Goal: Task Accomplishment & Management: Manage account settings

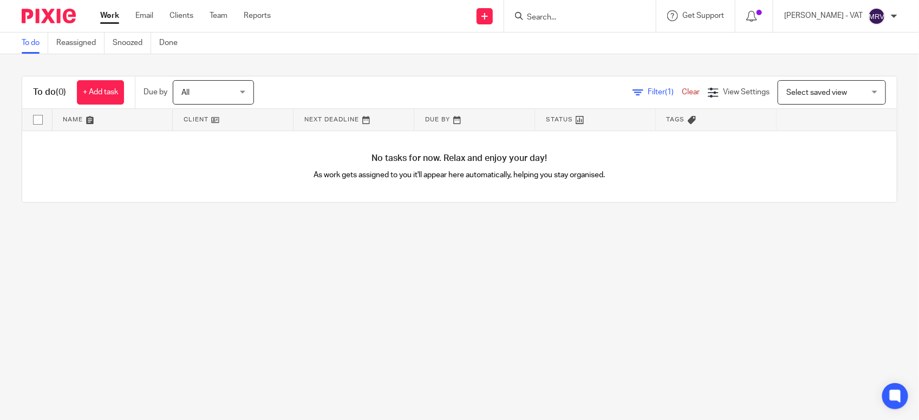
click at [202, 356] on main "To do Reassigned Snoozed Done To do (0) + Add task Due by All All Today Tomorro…" at bounding box center [459, 210] width 919 height 420
click at [215, 273] on main "To do Reassigned Snoozed Done To do (0) + Add task Due by All All Today Tomorro…" at bounding box center [459, 210] width 919 height 420
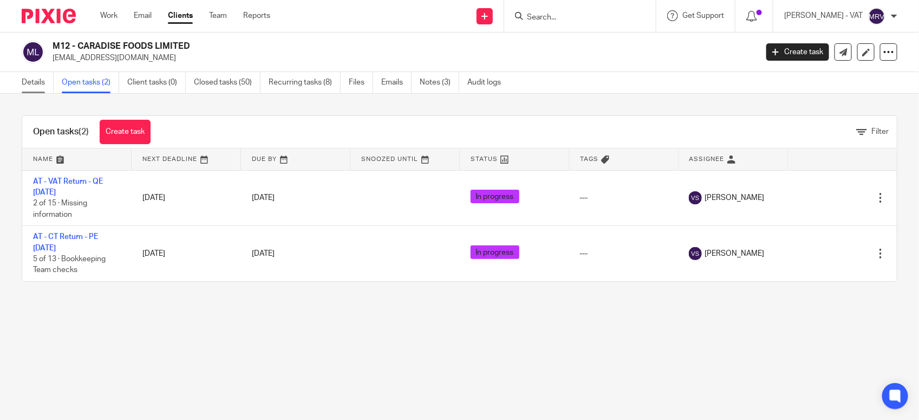
click at [29, 80] on link "Details" at bounding box center [38, 82] width 32 height 21
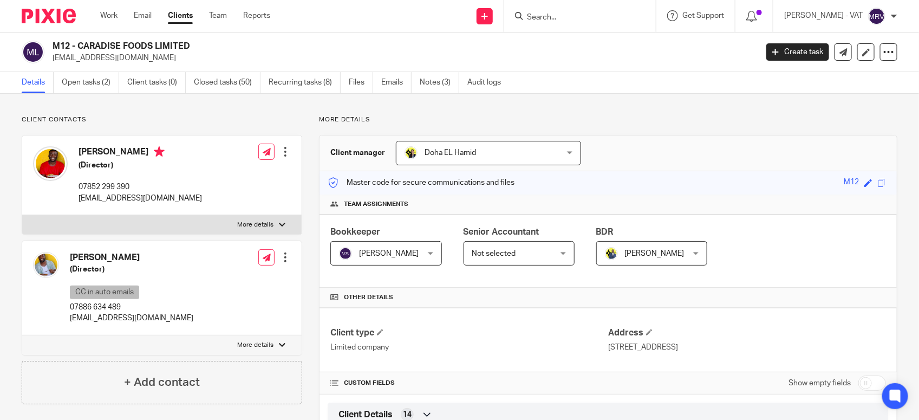
click at [566, 22] on input "Search" at bounding box center [574, 18] width 97 height 10
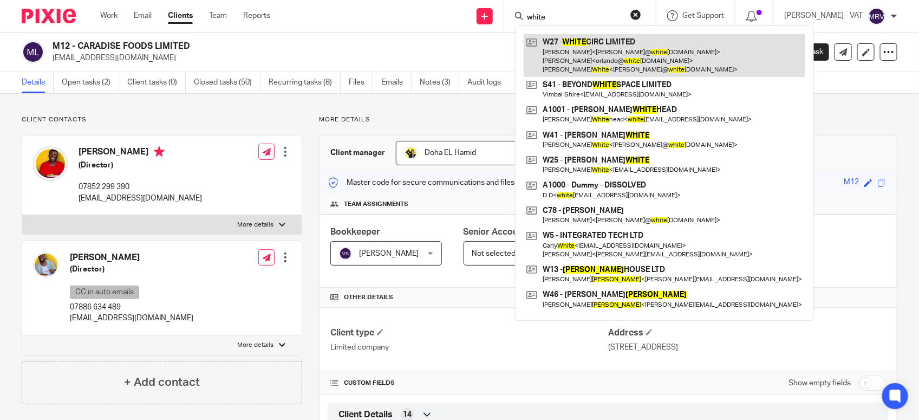
type input "white"
click at [604, 41] on link at bounding box center [663, 55] width 281 height 43
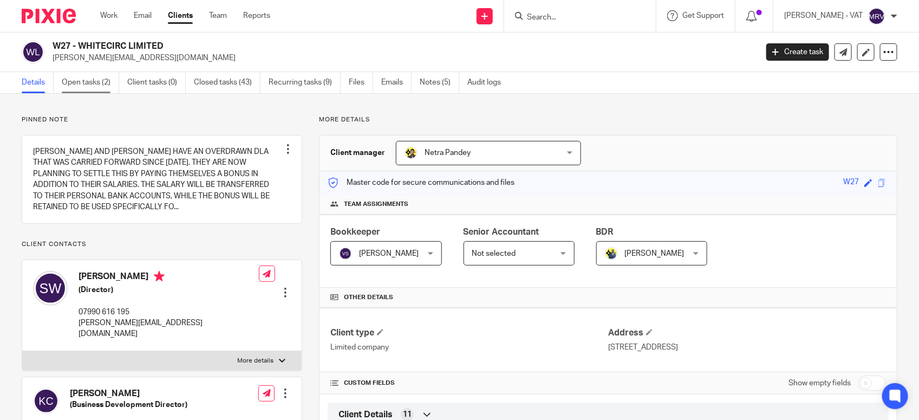
click at [108, 84] on link "Open tasks (2)" at bounding box center [90, 82] width 57 height 21
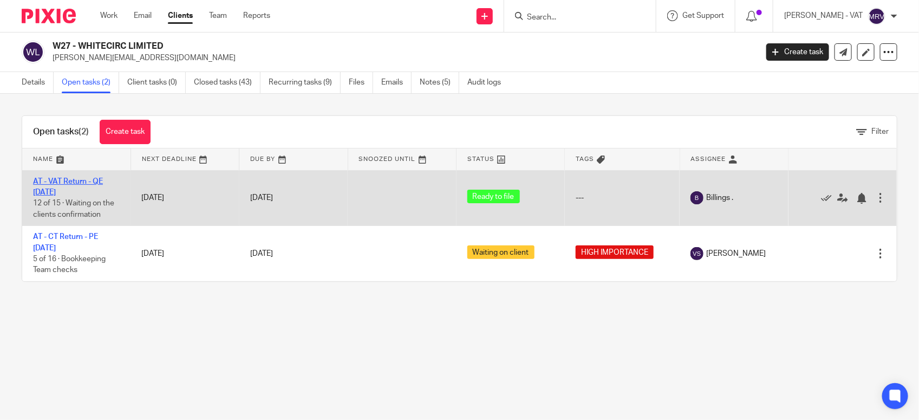
click at [92, 181] on link "AT - VAT Return - QE 31-08-2025" at bounding box center [68, 187] width 70 height 18
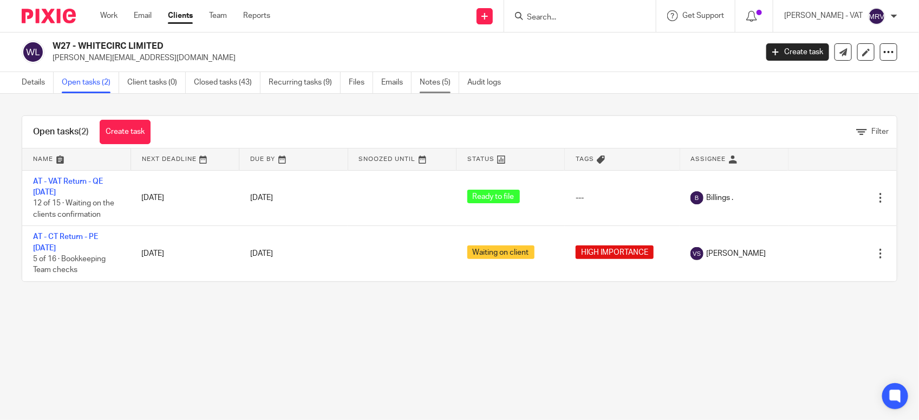
click at [444, 87] on link "Notes (5)" at bounding box center [440, 82] width 40 height 21
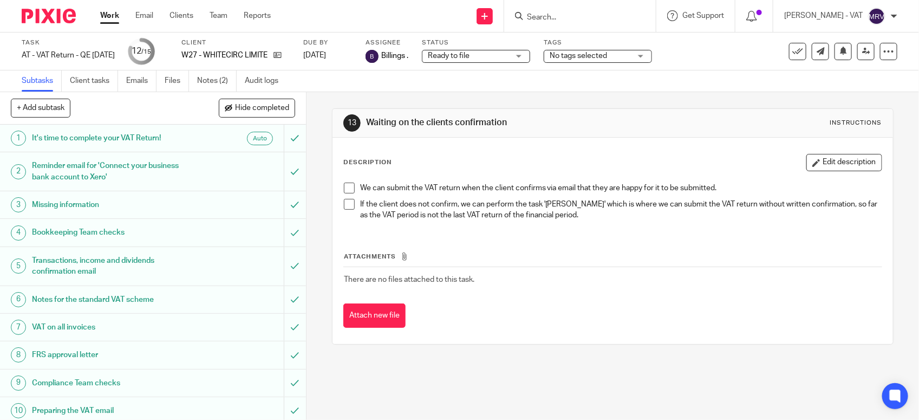
click at [346, 185] on span at bounding box center [349, 187] width 11 height 11
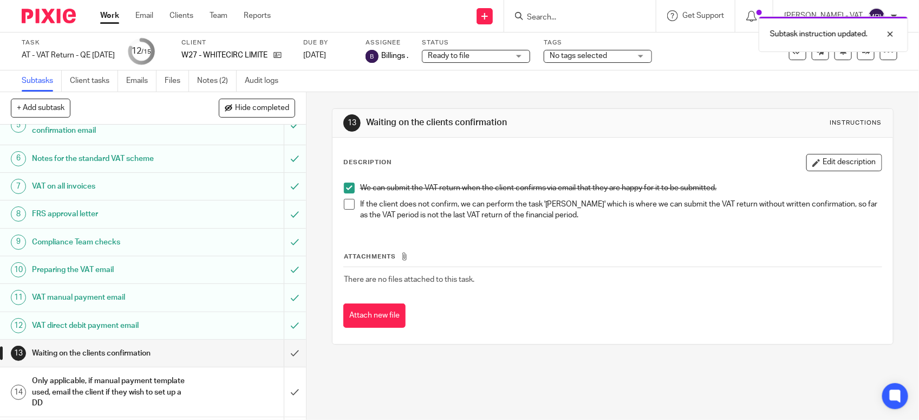
scroll to position [168, 0]
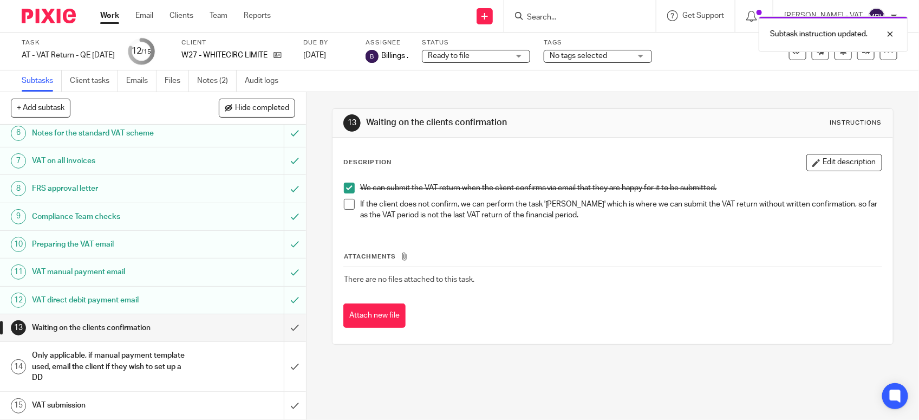
click at [145, 274] on h1 "VAT manual payment email" at bounding box center [112, 272] width 161 height 16
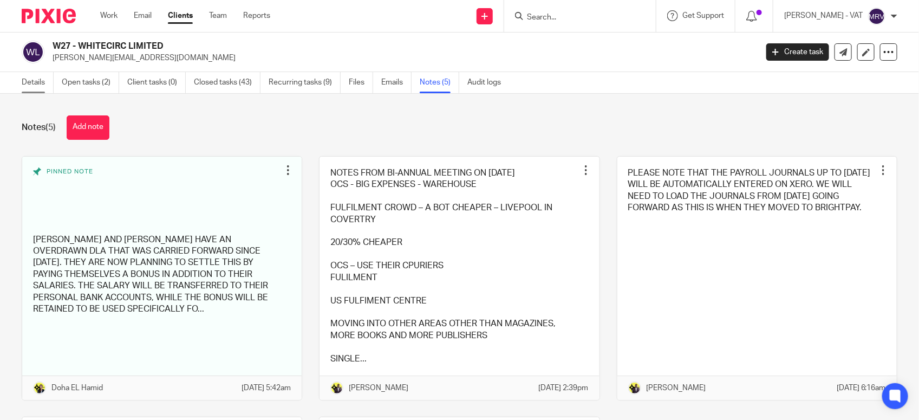
click at [44, 85] on link "Details" at bounding box center [38, 82] width 32 height 21
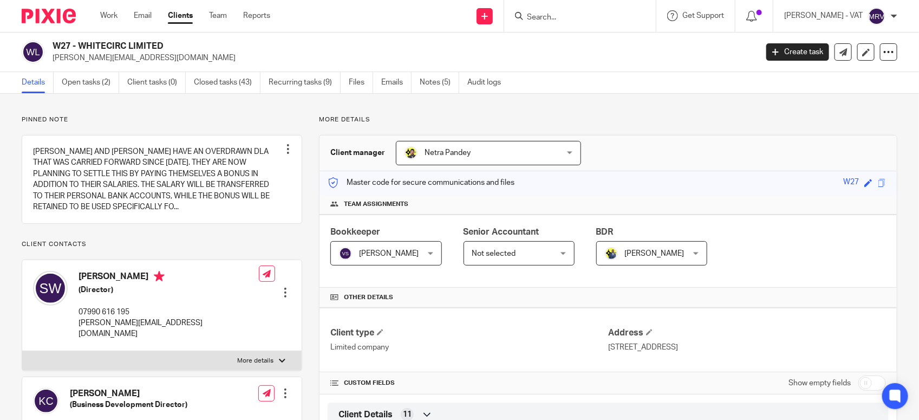
drag, startPoint x: 78, startPoint y: 44, endPoint x: 174, endPoint y: 44, distance: 95.8
click at [174, 44] on h2 "W27 - WHITECIRC LIMITED" at bounding box center [332, 46] width 558 height 11
copy h2 "WHITECIRC LIMITED"
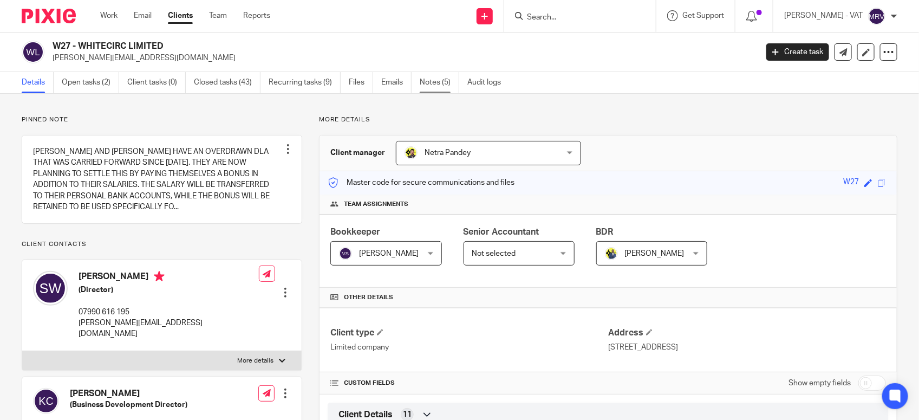
click at [430, 86] on link "Notes (5)" at bounding box center [440, 82] width 40 height 21
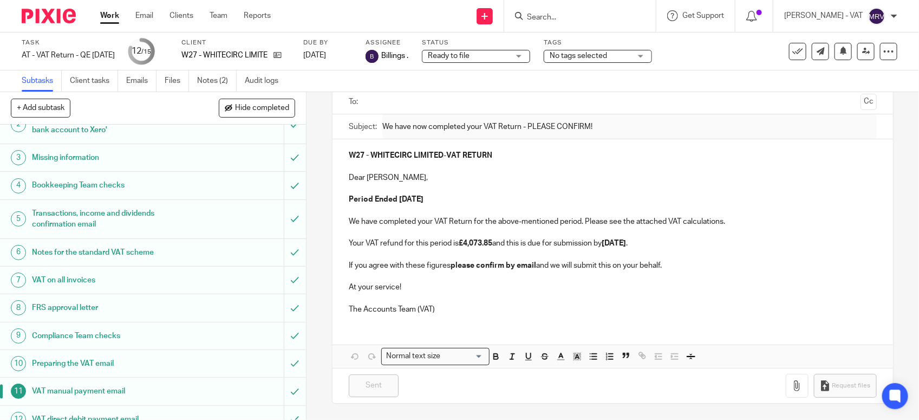
scroll to position [168, 0]
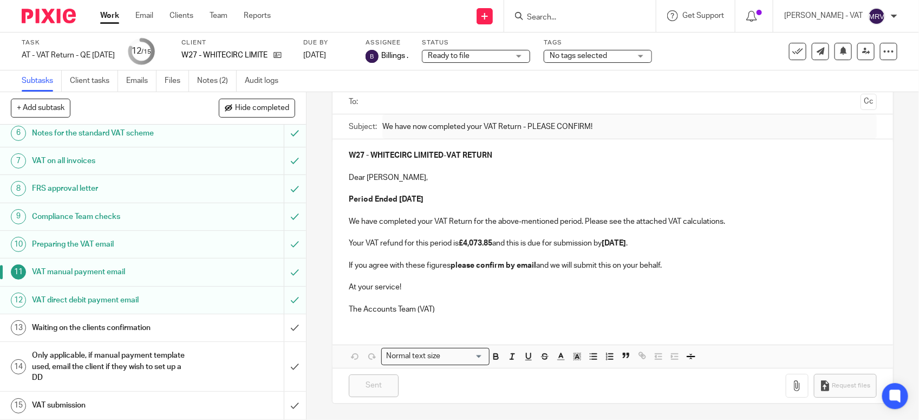
click at [218, 326] on div "Waiting on the clients confirmation" at bounding box center [152, 327] width 241 height 16
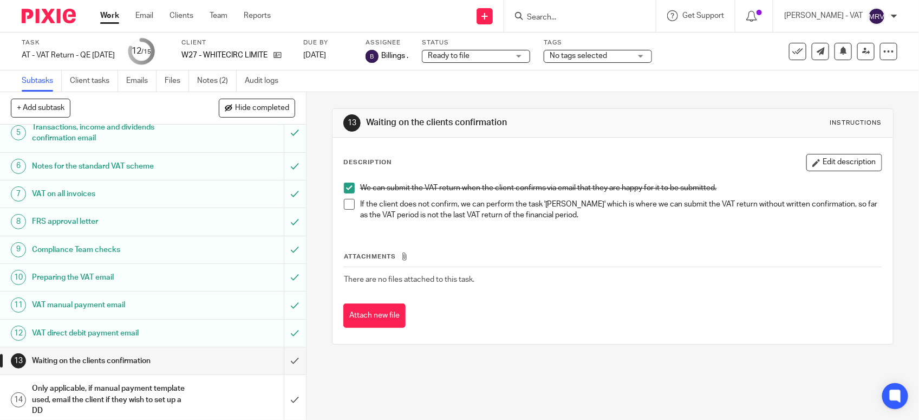
scroll to position [168, 0]
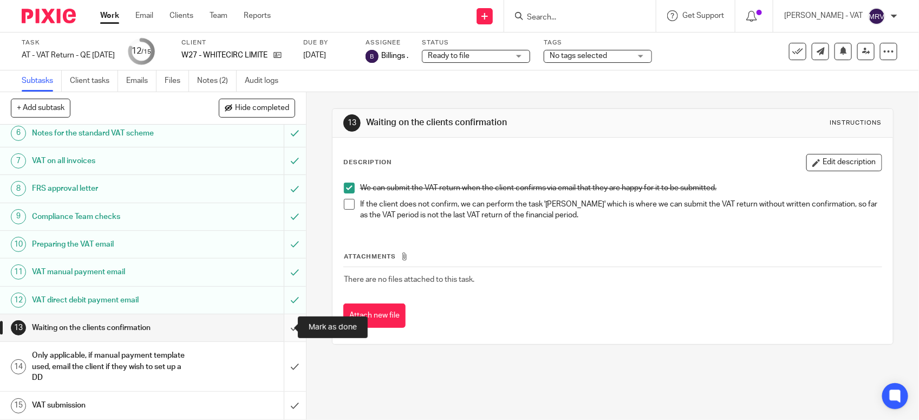
click at [280, 324] on input "submit" at bounding box center [153, 327] width 306 height 27
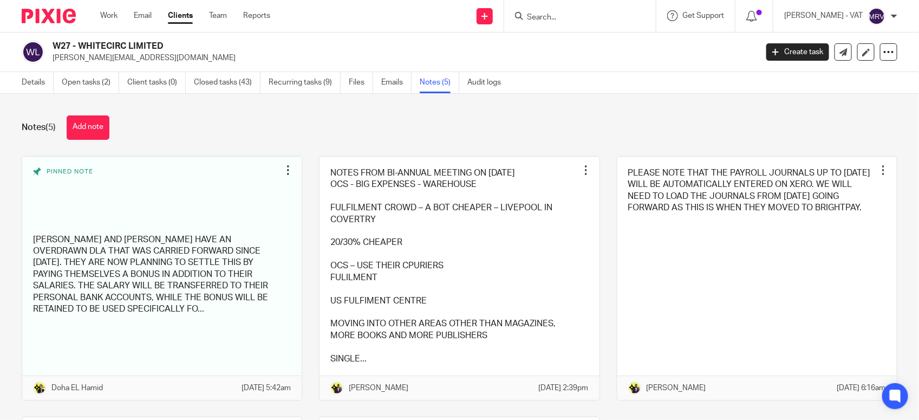
click at [28, 95] on div "Notes (5) Add note Pinned note [PERSON_NAME] AND [PERSON_NAME] HAVE AN OVERDRAW…" at bounding box center [459, 257] width 919 height 326
click at [30, 79] on link "Details" at bounding box center [38, 82] width 32 height 21
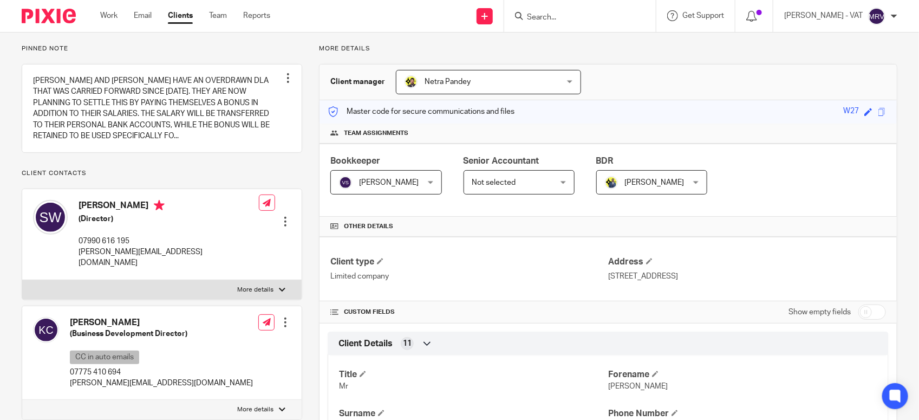
scroll to position [68, 0]
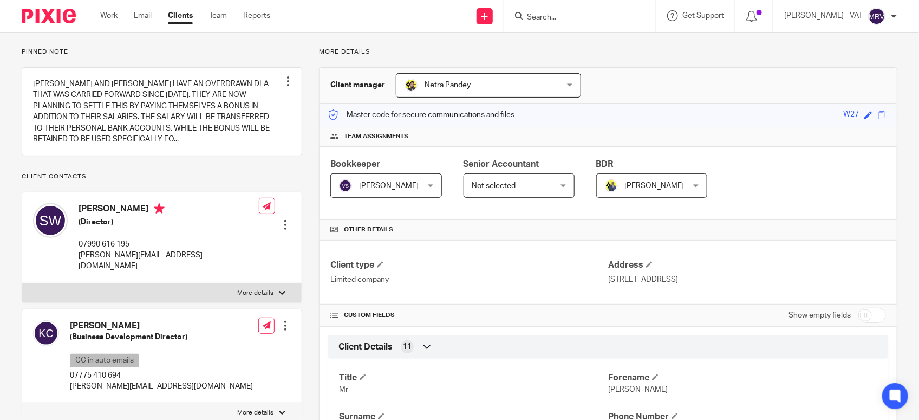
click at [614, 104] on div "Master code for secure communications and files W27 Save W27" at bounding box center [607, 114] width 577 height 23
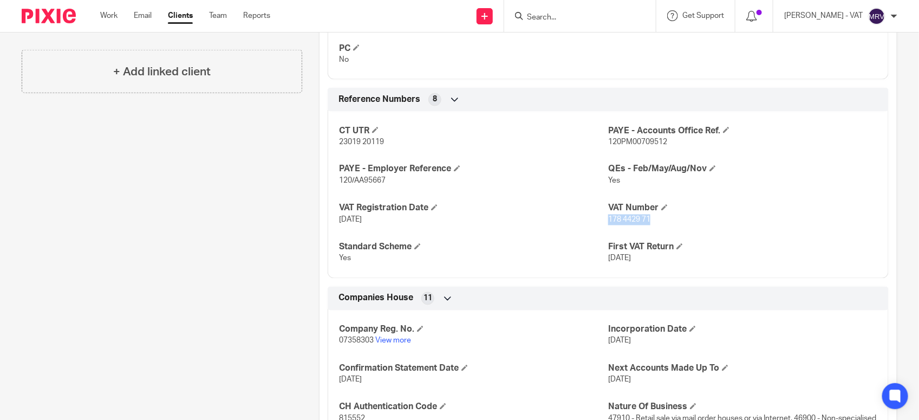
drag, startPoint x: 601, startPoint y: 222, endPoint x: 659, endPoint y: 221, distance: 58.5
click at [659, 221] on p "178 4429 71" at bounding box center [742, 219] width 269 height 11
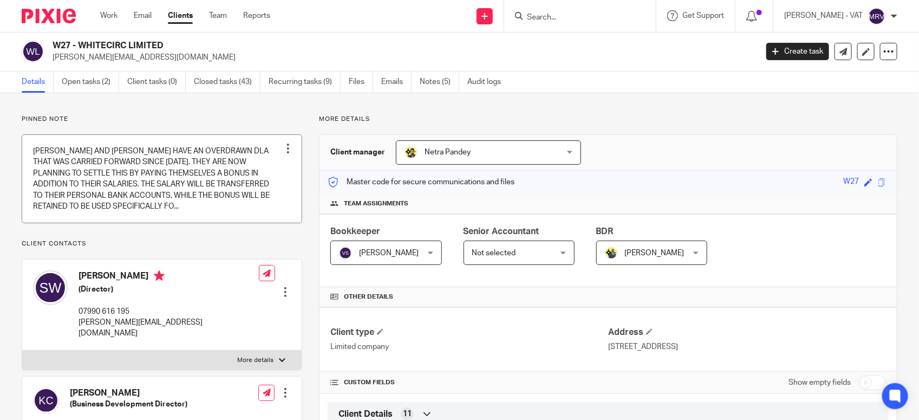
scroll to position [0, 0]
drag, startPoint x: 79, startPoint y: 43, endPoint x: 247, endPoint y: 34, distance: 168.6
click at [247, 34] on div "W27 - WHITECIRC LIMITED stuart@whitecirc.com Create task Update from Companies …" at bounding box center [459, 52] width 919 height 40
copy h2 "WHITECIRC LIMITED"
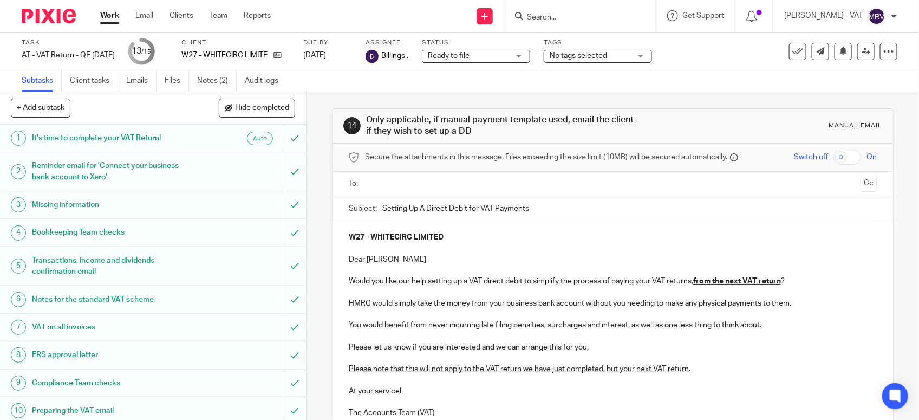
click at [412, 186] on input "text" at bounding box center [612, 184] width 487 height 12
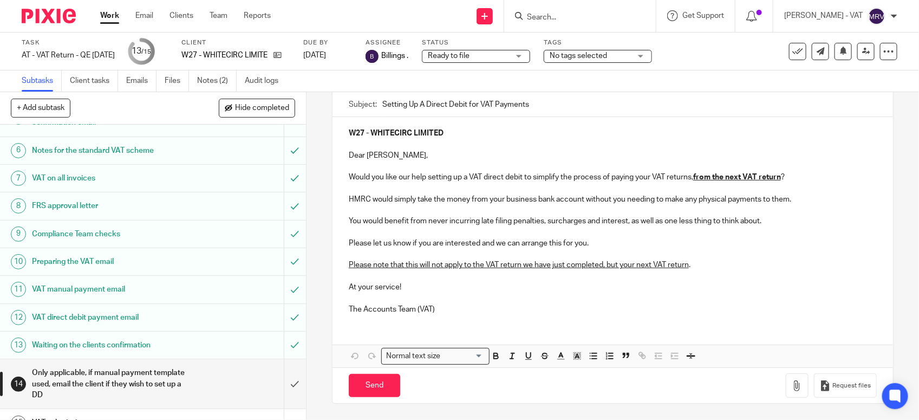
scroll to position [168, 0]
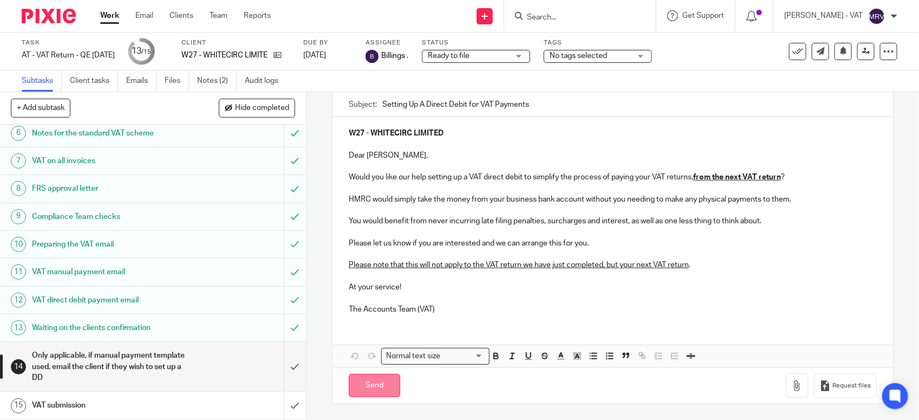
click at [363, 383] on input "Send" at bounding box center [374, 385] width 51 height 23
type input "Sent"
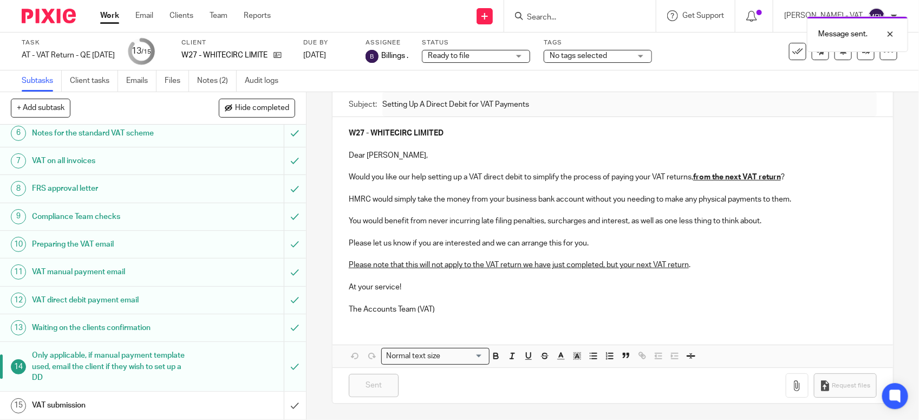
click at [69, 413] on h1 "VAT submission" at bounding box center [112, 405] width 161 height 16
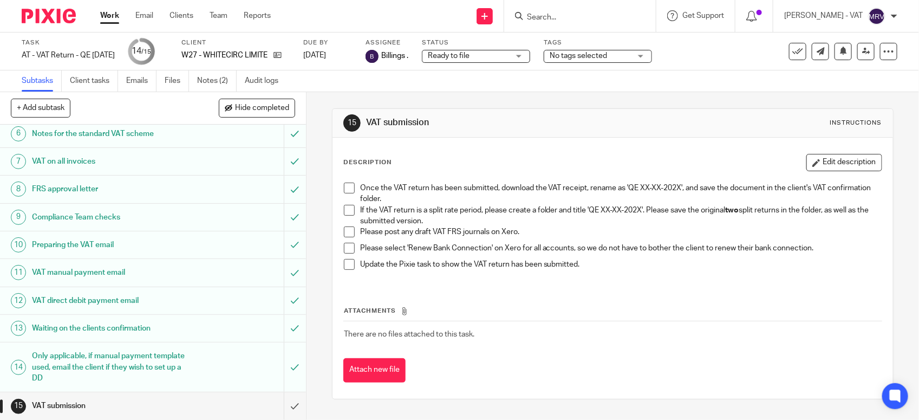
scroll to position [168, 0]
click at [344, 206] on span at bounding box center [349, 210] width 11 height 11
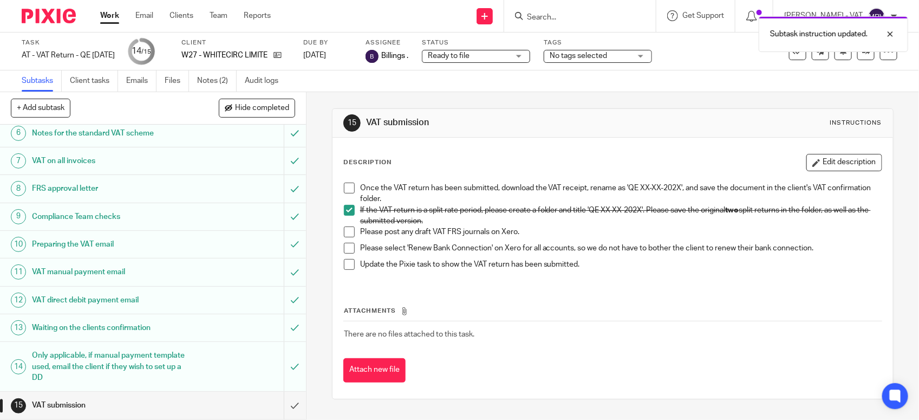
click at [345, 229] on span at bounding box center [349, 231] width 11 height 11
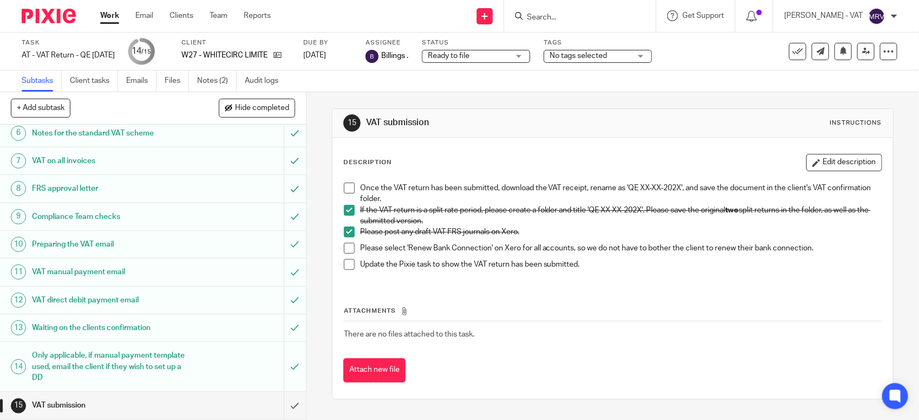
click at [346, 247] on span at bounding box center [349, 248] width 11 height 11
click at [344, 188] on span at bounding box center [349, 187] width 11 height 11
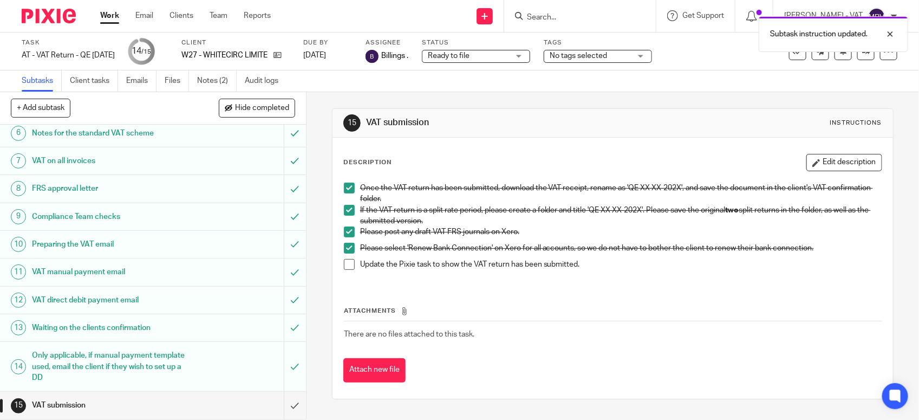
click at [347, 266] on span at bounding box center [349, 264] width 11 height 11
click at [483, 304] on div "Attachments There are no files attached to this task. Attach new file" at bounding box center [612, 333] width 539 height 99
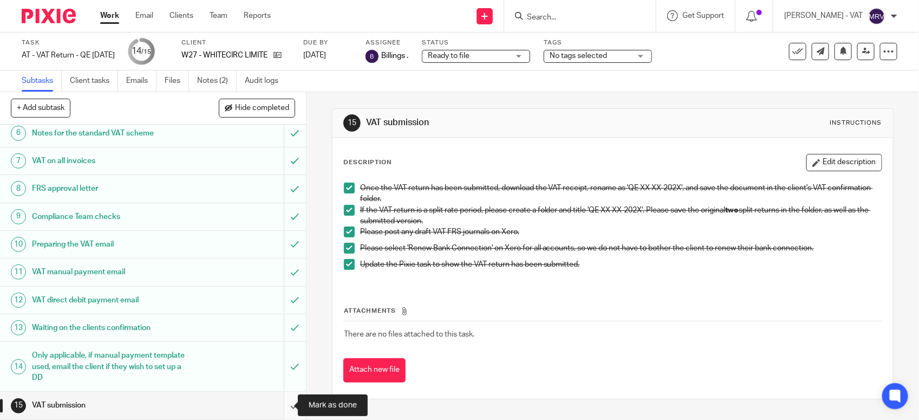
click at [282, 406] on input "submit" at bounding box center [153, 404] width 306 height 27
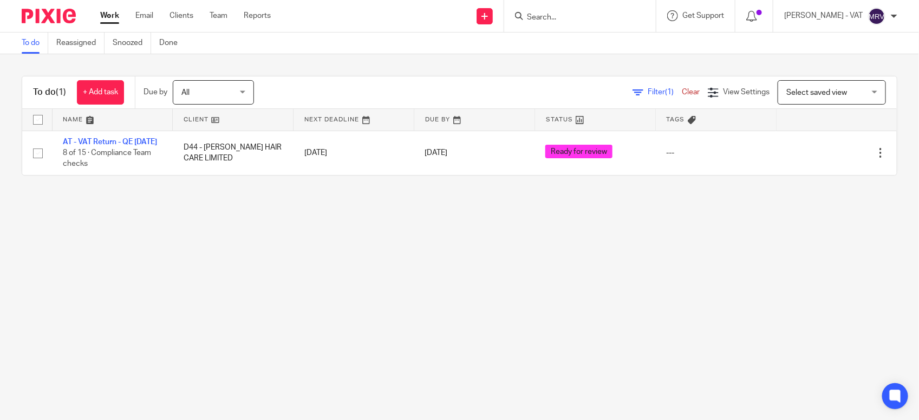
click at [220, 298] on main "To do Reassigned Snoozed Done To do (1) + Add task Due by All All [DATE] [DATE]…" at bounding box center [459, 210] width 919 height 420
click at [225, 20] on link "Team" at bounding box center [218, 15] width 18 height 11
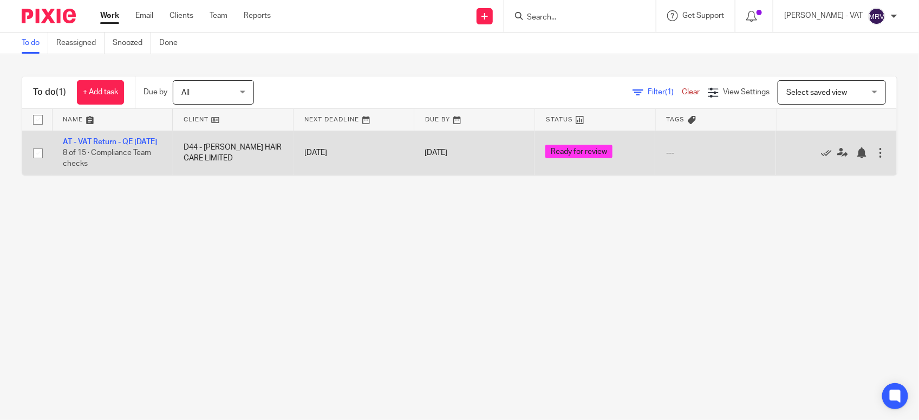
click at [145, 133] on td "AT - VAT Return - QE 31-08-2025 8 of 15 · Compliance Team checks" at bounding box center [112, 152] width 121 height 44
click at [148, 136] on td "AT - VAT Return - QE 31-08-2025 8 of 15 · Compliance Team checks" at bounding box center [112, 152] width 121 height 44
click at [149, 141] on link "AT - VAT Return - QE [DATE]" at bounding box center [110, 142] width 94 height 8
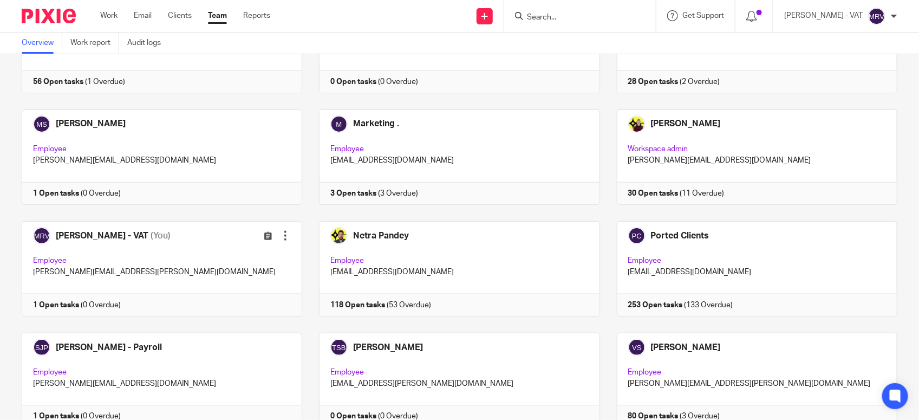
scroll to position [541, 0]
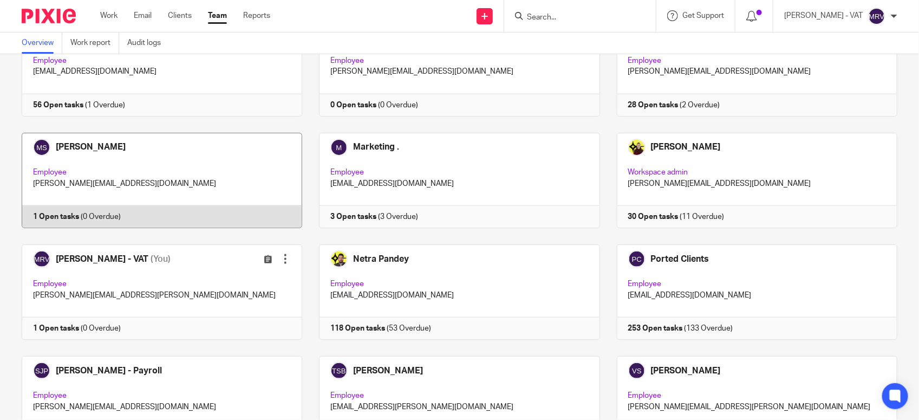
click at [171, 195] on link at bounding box center [153, 180] width 297 height 95
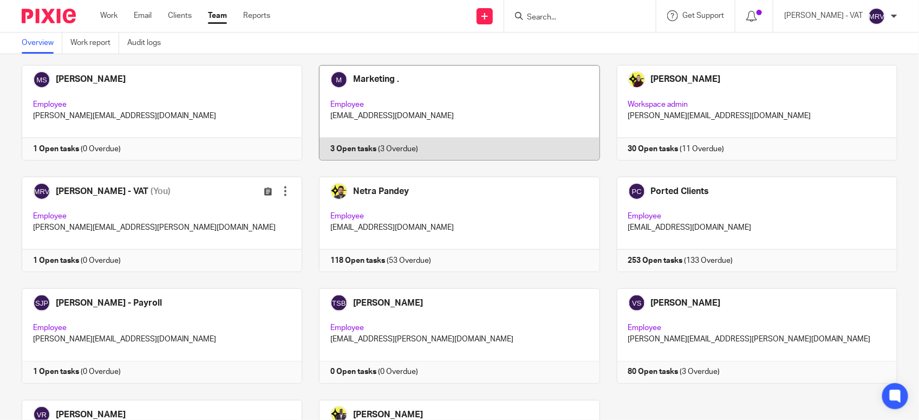
scroll to position [726, 0]
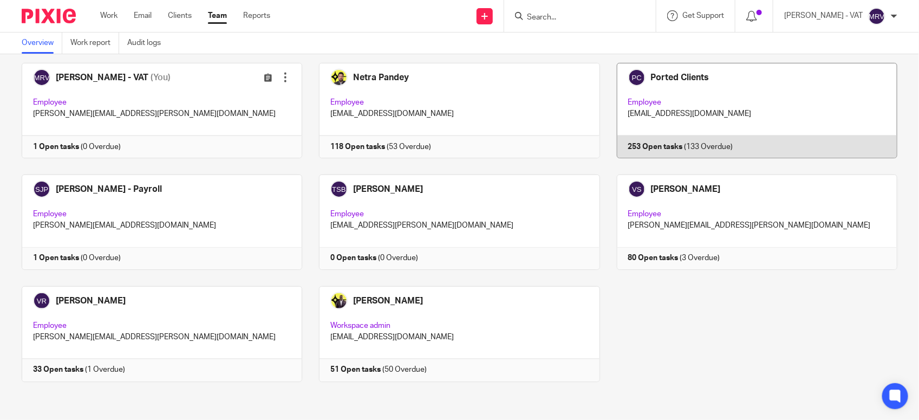
click at [681, 122] on link at bounding box center [748, 110] width 297 height 95
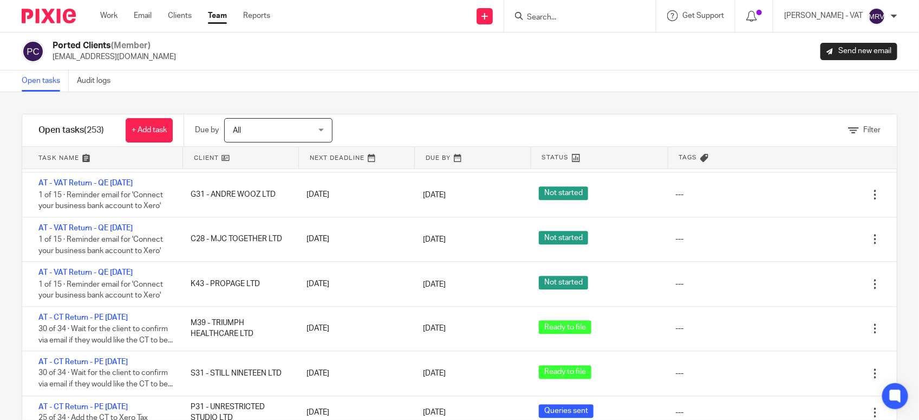
scroll to position [4902, 0]
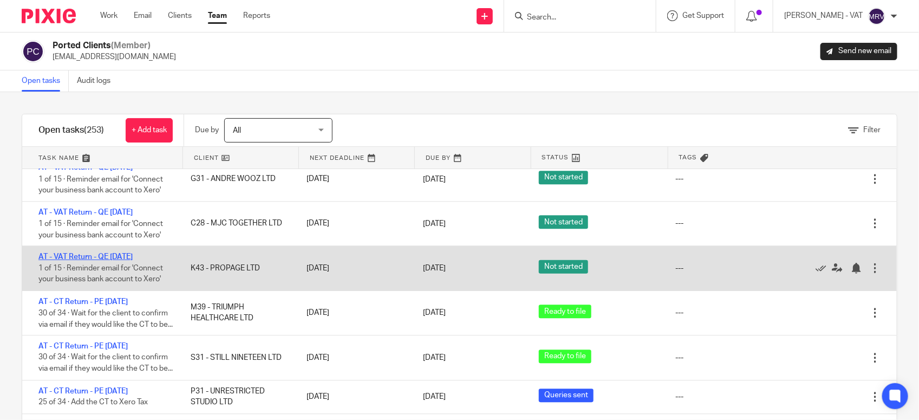
click at [96, 257] on link "AT - VAT Return - QE [DATE]" at bounding box center [85, 257] width 94 height 8
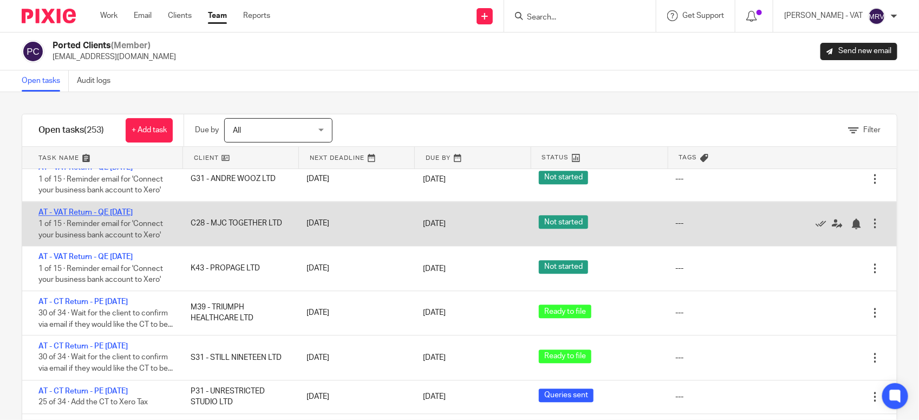
click at [87, 208] on link "AT - VAT Return - QE [DATE]" at bounding box center [85, 212] width 94 height 8
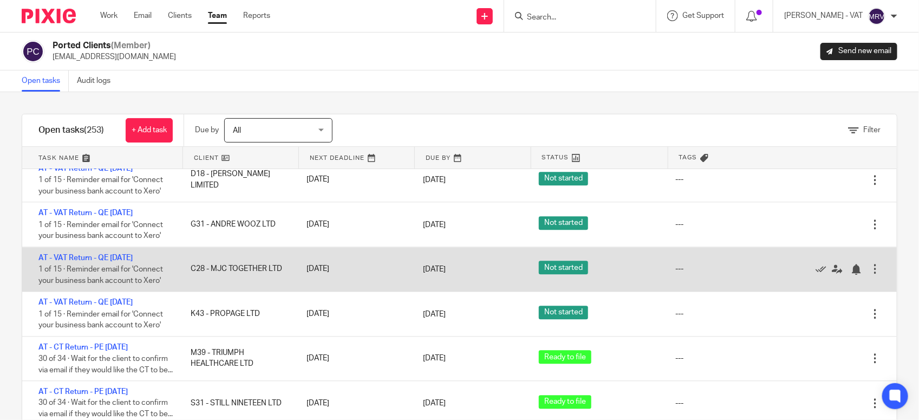
scroll to position [4834, 0]
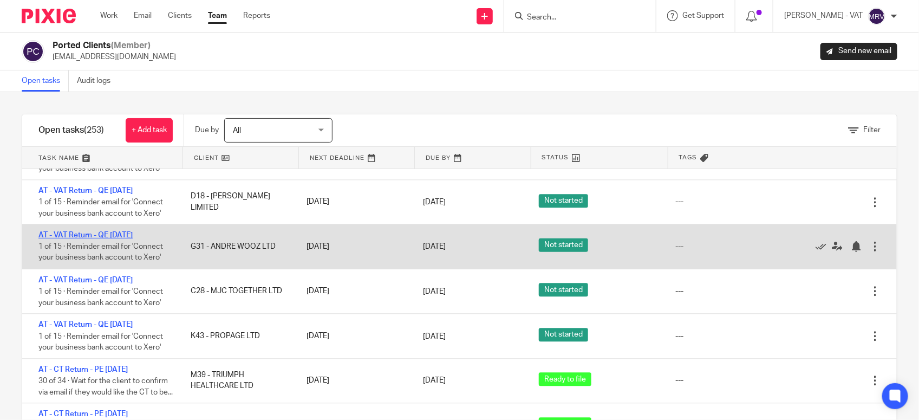
click at [117, 232] on link "AT - VAT Return - QE [DATE]" at bounding box center [85, 235] width 94 height 8
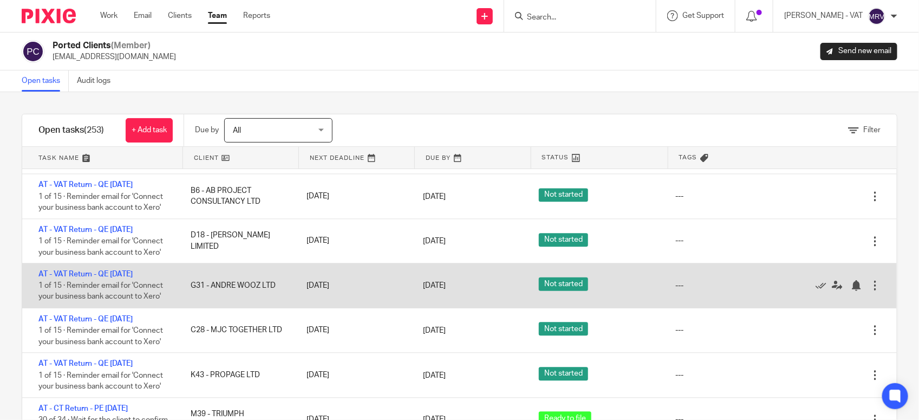
scroll to position [4767, 0]
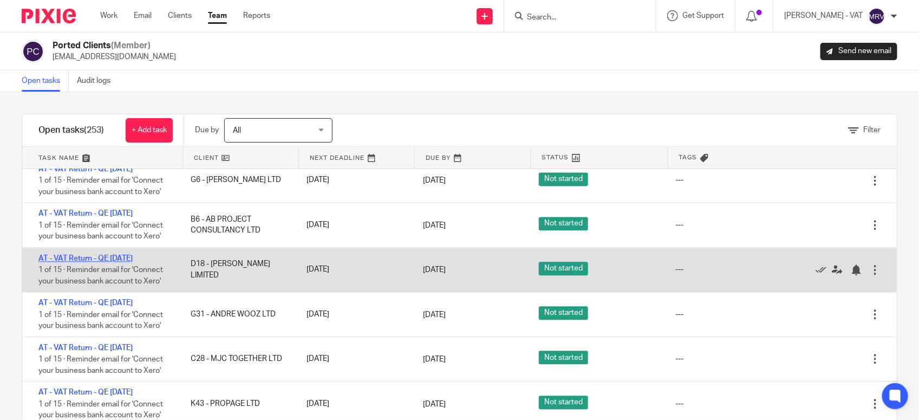
click at [119, 254] on link "AT - VAT Return - QE [DATE]" at bounding box center [85, 258] width 94 height 8
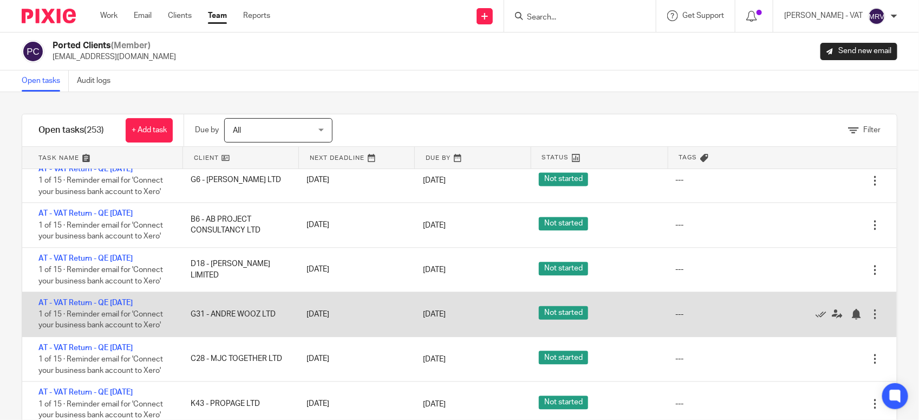
scroll to position [4699, 0]
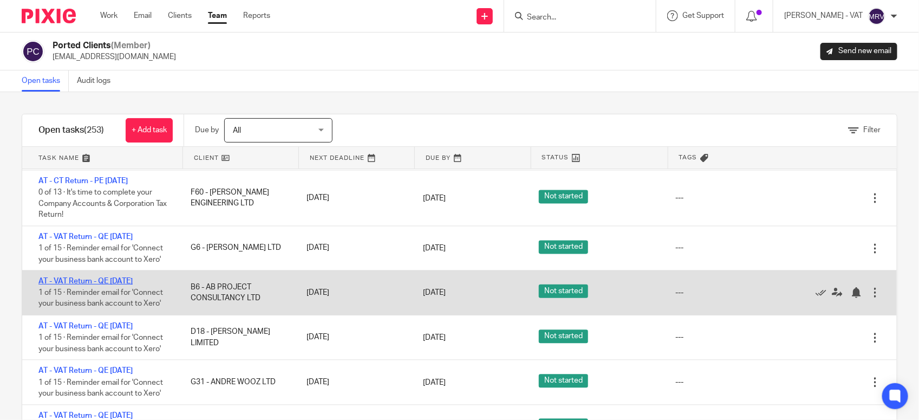
click at [113, 284] on link "AT - VAT Return - QE [DATE]" at bounding box center [85, 281] width 94 height 8
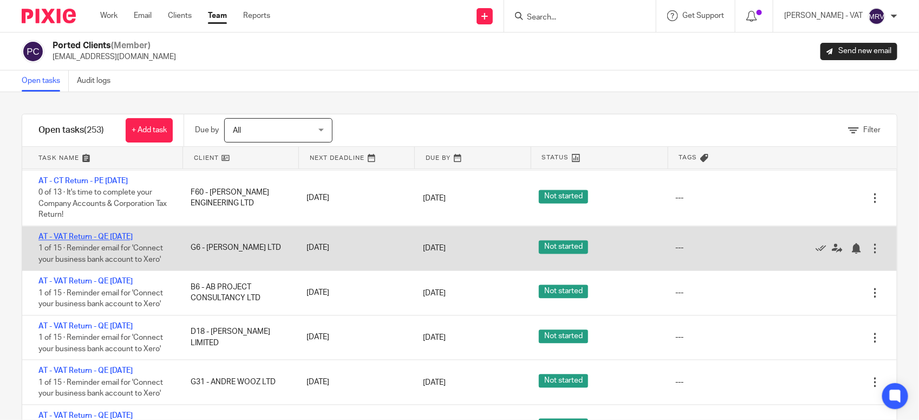
click at [130, 237] on link "AT - VAT Return - QE [DATE]" at bounding box center [85, 237] width 94 height 8
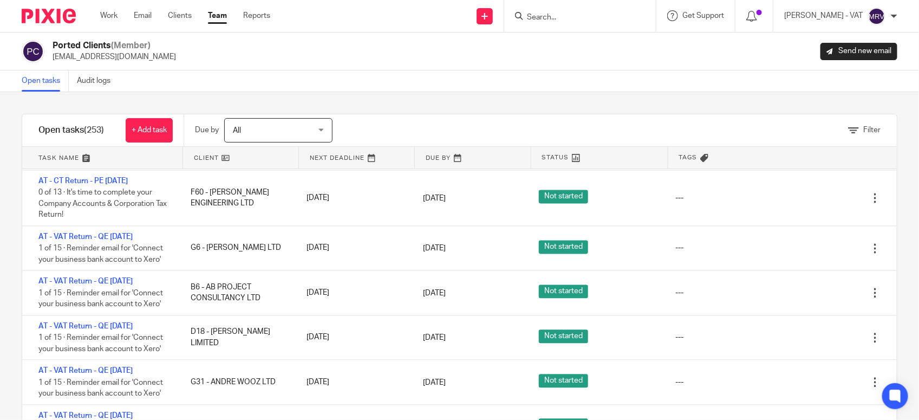
click at [348, 56] on div "Ported Clients (Member) info@elizabethjohn.co.uk Send new email" at bounding box center [459, 51] width 875 height 23
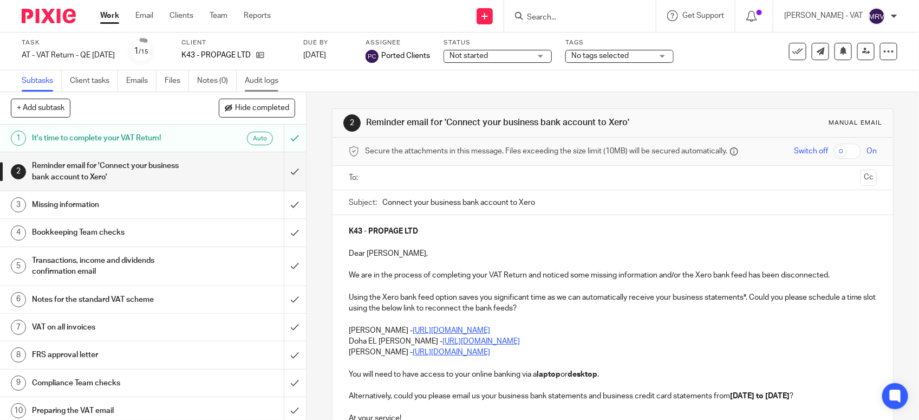
click at [259, 82] on link "Audit logs" at bounding box center [266, 80] width 42 height 21
click at [293, 78] on ul "Subtasks Client tasks Emails Files Notes (0) Audit logs" at bounding box center [158, 80] width 273 height 21
click at [277, 79] on link "Audit logs" at bounding box center [266, 80] width 42 height 21
click at [264, 85] on link "Audit logs" at bounding box center [266, 80] width 42 height 21
click at [280, 82] on link "Audit logs" at bounding box center [266, 80] width 42 height 21
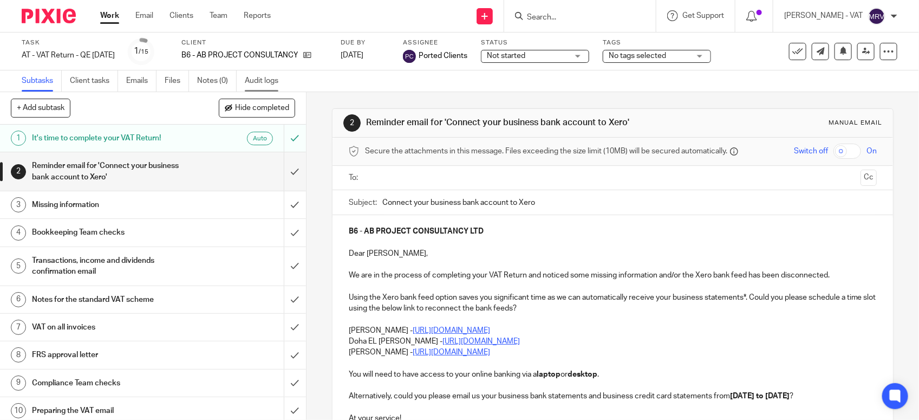
click at [263, 80] on link "Audit logs" at bounding box center [266, 80] width 42 height 21
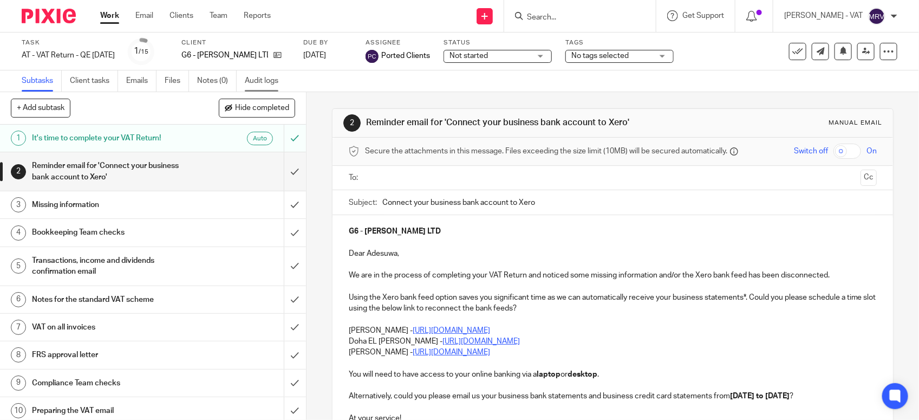
drag, startPoint x: 0, startPoint y: 0, endPoint x: 274, endPoint y: 80, distance: 285.2
click at [274, 80] on link "Audit logs" at bounding box center [266, 80] width 42 height 21
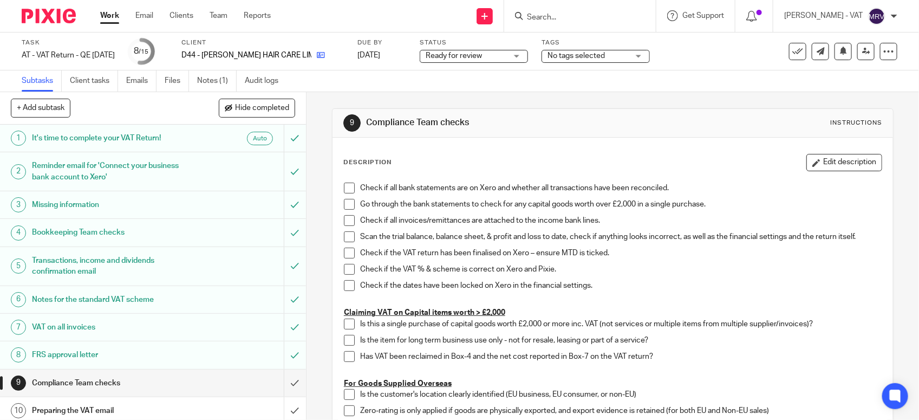
click at [311, 60] on link at bounding box center [318, 55] width 14 height 11
click at [185, 76] on link "Files" at bounding box center [177, 80] width 24 height 21
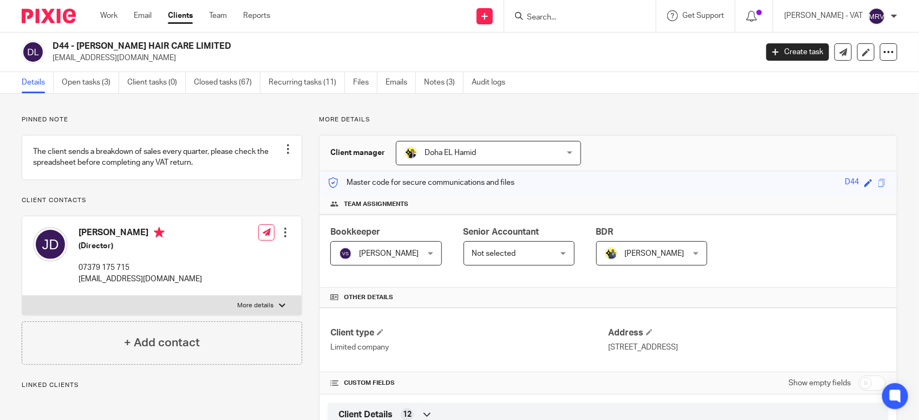
drag, startPoint x: 76, startPoint y: 45, endPoint x: 204, endPoint y: 47, distance: 127.8
click at [204, 47] on h2 "D44 - [PERSON_NAME] HAIR CARE LIMITED" at bounding box center [332, 46] width 558 height 11
copy h2 "DAVIES HAIR CARE LIMITED"
click at [101, 84] on link "Open tasks (3)" at bounding box center [90, 82] width 57 height 21
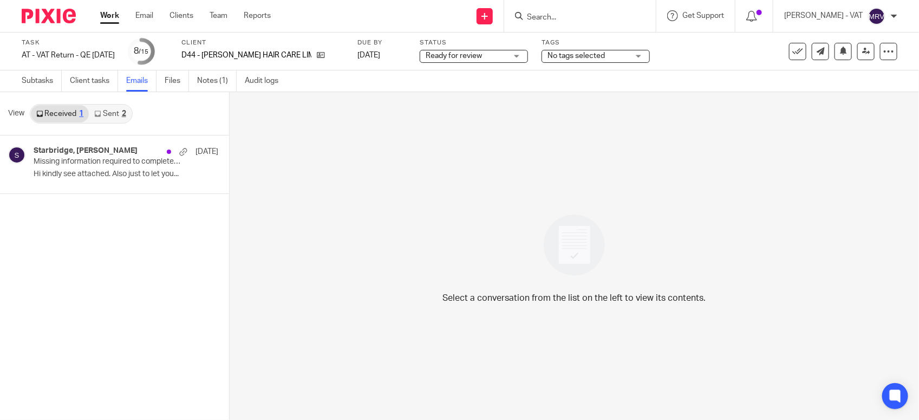
click at [111, 159] on p "Missing information required to complete your VAT Return" at bounding box center [108, 161] width 148 height 9
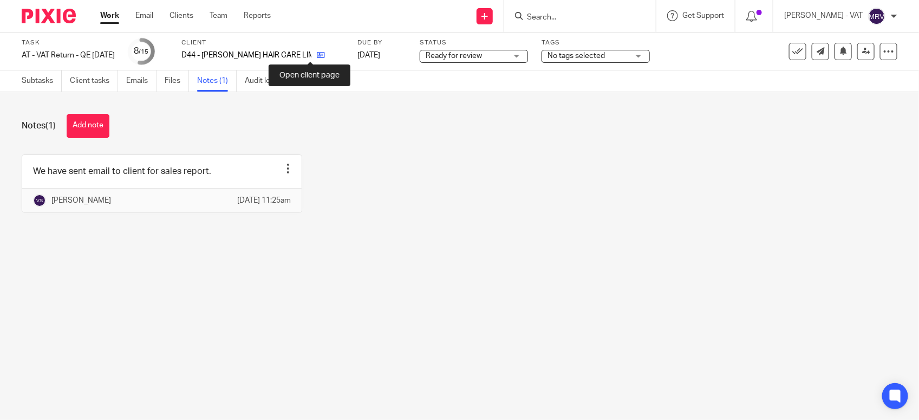
click at [317, 56] on icon at bounding box center [321, 55] width 8 height 8
click at [85, 127] on button "Add note" at bounding box center [88, 126] width 43 height 24
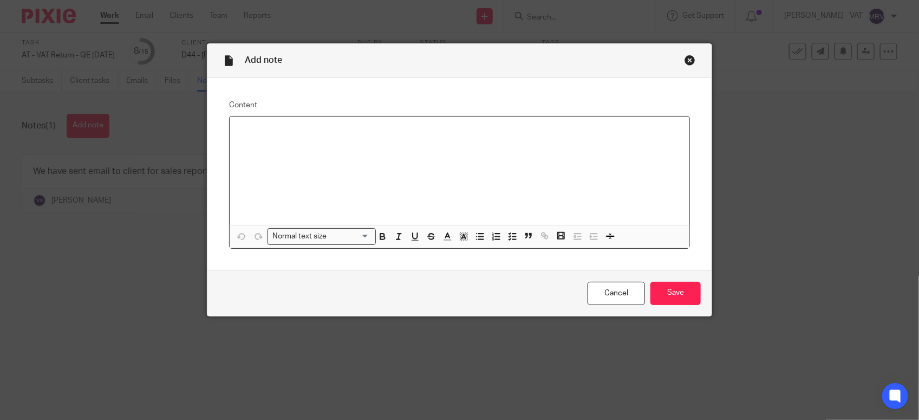
click at [389, 169] on div at bounding box center [460, 170] width 460 height 108
click at [309, 133] on p "netflix has a vat." at bounding box center [459, 130] width 442 height 11
click at [279, 130] on p "netflix has a vat." at bounding box center [459, 130] width 442 height 11
click at [670, 292] on input "Save" at bounding box center [675, 292] width 50 height 23
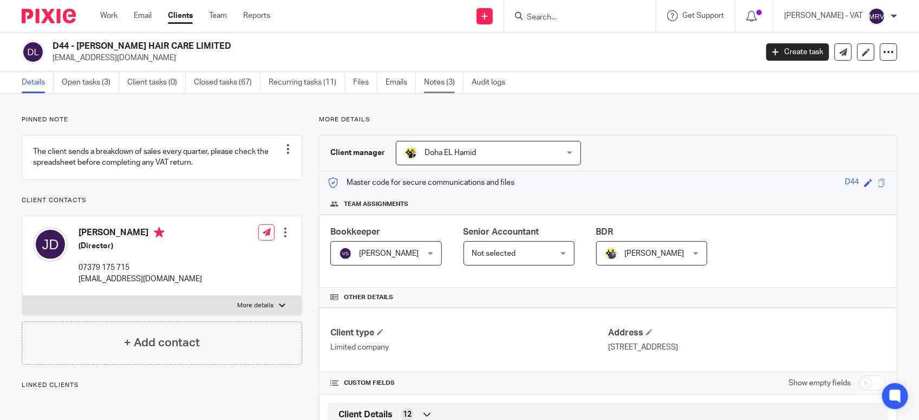
click at [442, 82] on link "Notes (3)" at bounding box center [444, 82] width 40 height 21
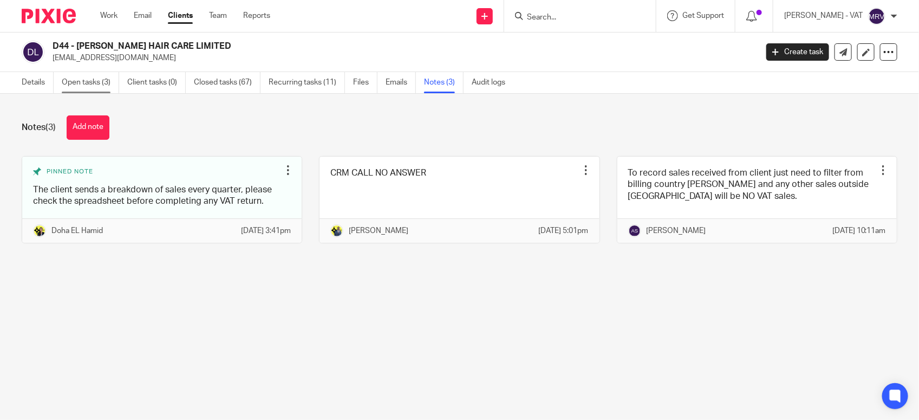
click at [82, 80] on link "Open tasks (3)" at bounding box center [90, 82] width 57 height 21
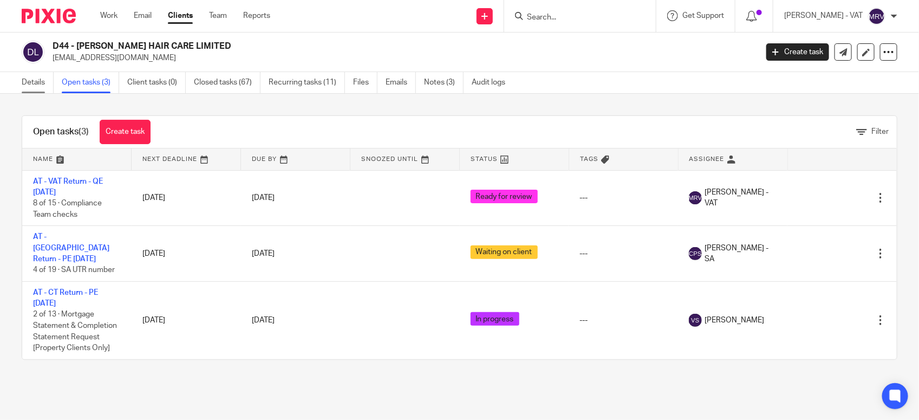
click at [38, 85] on link "Details" at bounding box center [38, 82] width 32 height 21
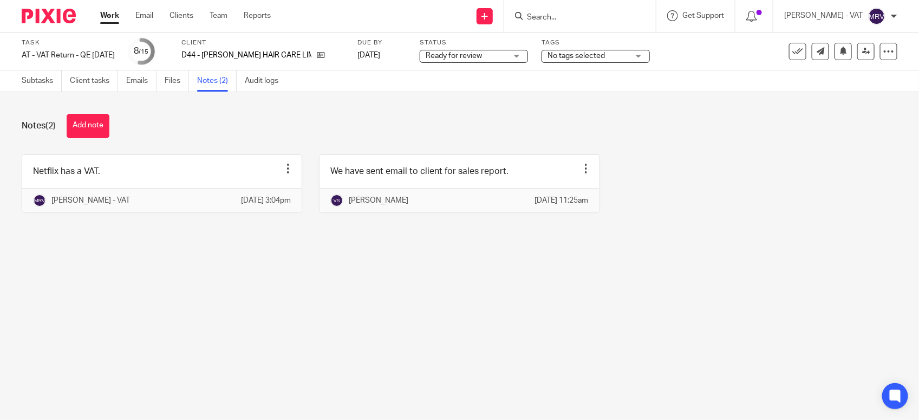
click at [142, 324] on main "Task AT - VAT Return - QE 31-08-2025 Save AT - VAT Return - QE 31-08-2025 8 /15…" at bounding box center [459, 210] width 919 height 420
click at [862, 53] on icon at bounding box center [866, 51] width 8 height 8
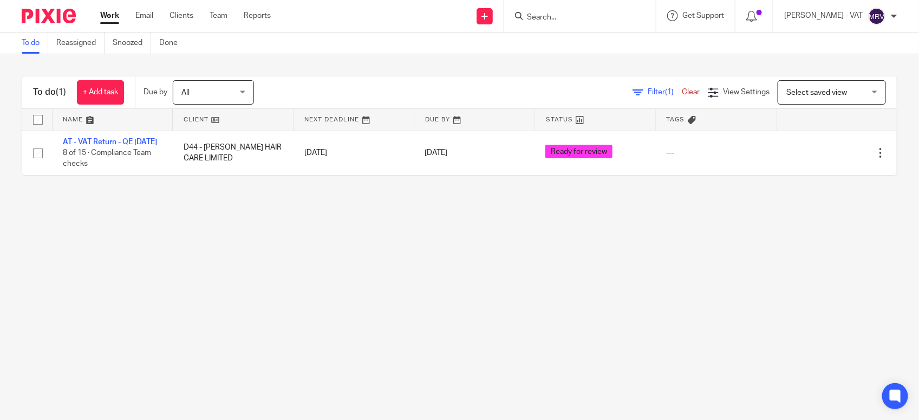
click at [206, 242] on main "To do Reassigned Snoozed Done To do (1) + Add task Due by All All Today Tomorro…" at bounding box center [459, 210] width 919 height 420
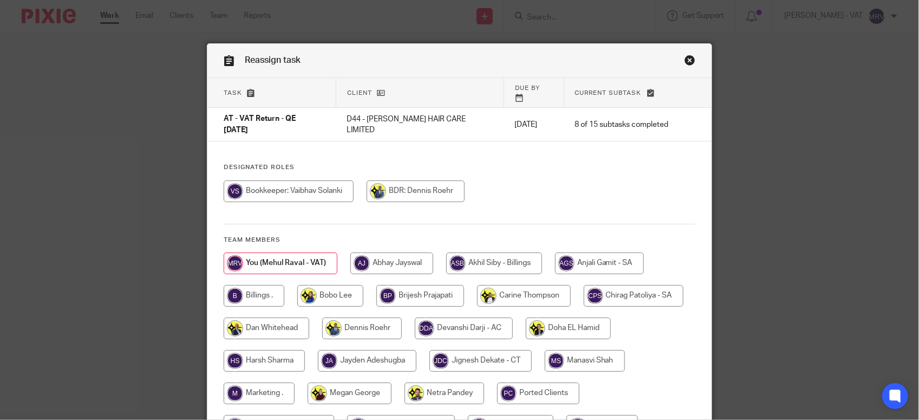
click at [291, 180] on input "radio" at bounding box center [289, 191] width 130 height 22
radio input "true"
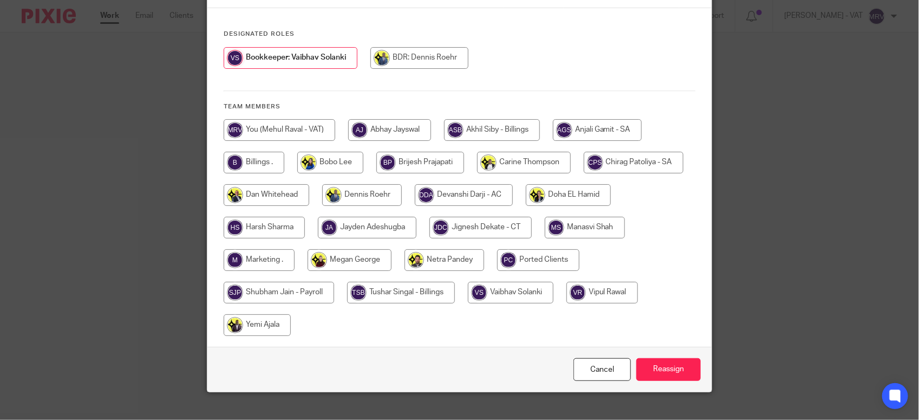
scroll to position [134, 0]
click at [670, 357] on input "Reassign" at bounding box center [668, 368] width 64 height 23
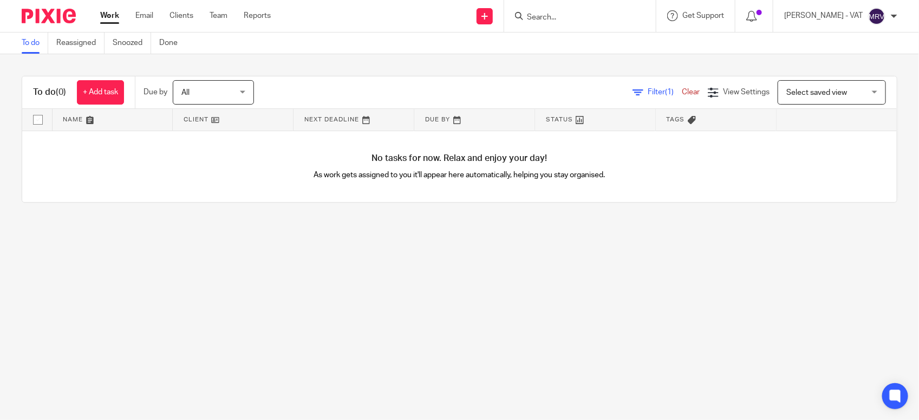
click at [149, 282] on main "To do Reassigned Snoozed Done To do (0) + Add task Due by All All Today Tomorro…" at bounding box center [459, 210] width 919 height 420
click at [147, 275] on main "To do Reassigned Snoozed Done To do (0) + Add task Due by All All Today Tomorro…" at bounding box center [459, 210] width 919 height 420
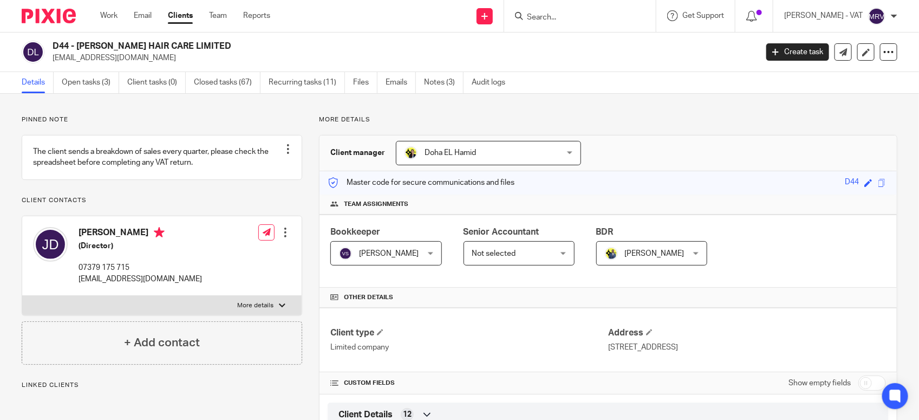
click at [698, 138] on div "Client manager Doha EL Hamid Doha EL Hamid Abhay Jayswal Akhil Siby - Billings …" at bounding box center [607, 153] width 577 height 36
click at [431, 84] on link "Notes (3)" at bounding box center [444, 82] width 40 height 21
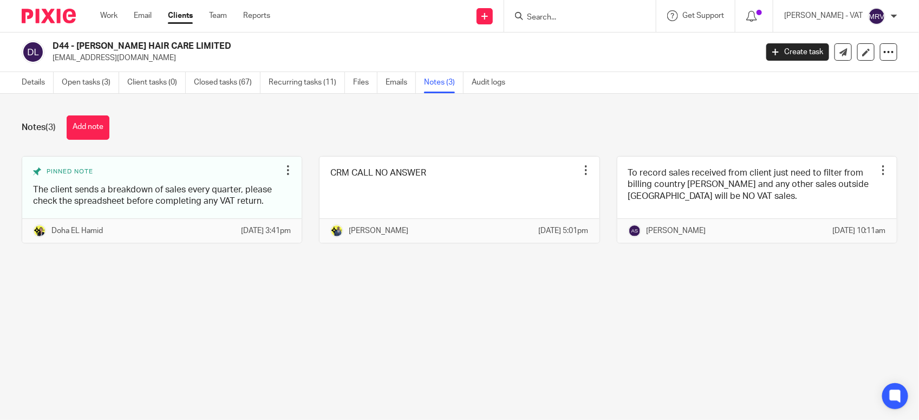
click at [312, 305] on main "D44 - [PERSON_NAME] HAIR CARE LIMITED [EMAIL_ADDRESS][DOMAIN_NAME] Create task …" at bounding box center [459, 210] width 919 height 420
click at [582, 279] on div "Notes (3) Add note Pinned note The client sends a breakdown of sales every quar…" at bounding box center [459, 187] width 919 height 187
click at [363, 281] on div "Notes (3) Add note Pinned note The client sends a breakdown of sales every quar…" at bounding box center [459, 187] width 919 height 187
click at [87, 330] on main "D44 - DAVIES HAIR CARE LIMITED janetdaviesnh@gmail.com Create task Update from …" at bounding box center [459, 210] width 919 height 420
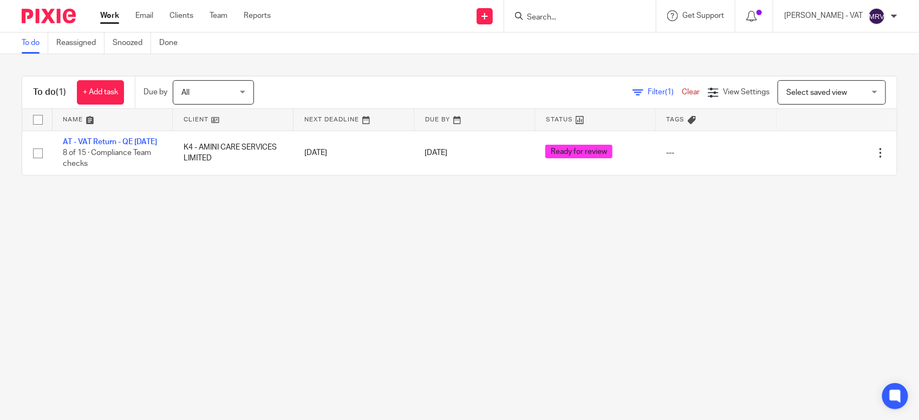
click at [335, 278] on main "To do Reassigned Snoozed Done To do (1) + Add task Due by All All [DATE] [DATE]…" at bounding box center [459, 210] width 919 height 420
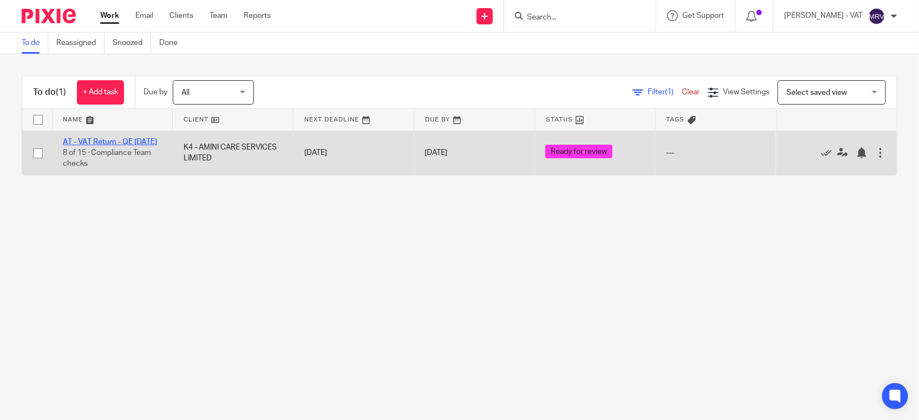
click at [147, 142] on link "AT - VAT Return - QE 31-08-2025" at bounding box center [110, 142] width 94 height 8
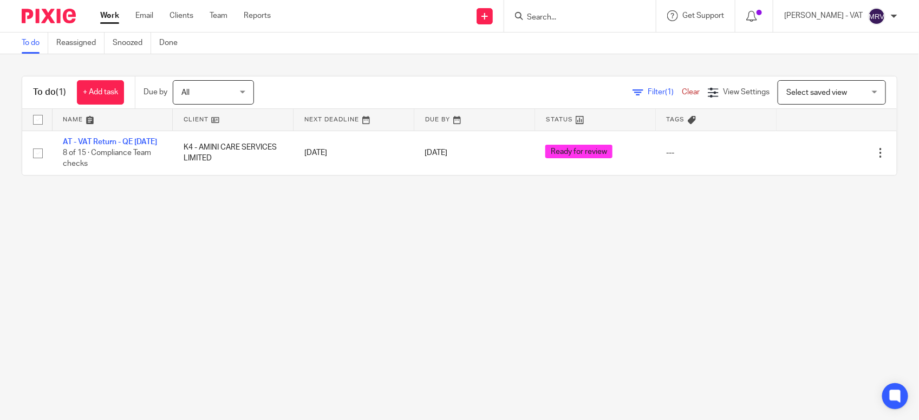
click at [287, 307] on main "To do Reassigned Snoozed Done To do (1) + Add task Due by All All Today Tomorro…" at bounding box center [459, 210] width 919 height 420
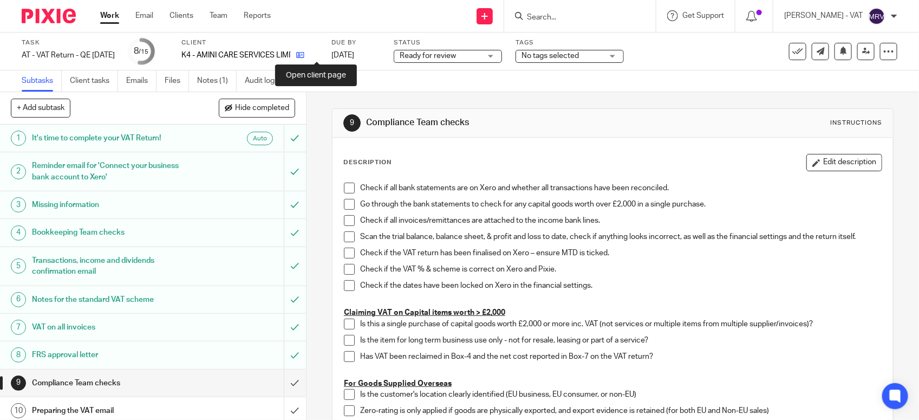
click at [304, 53] on icon at bounding box center [300, 55] width 8 height 8
click at [347, 189] on span at bounding box center [349, 187] width 11 height 11
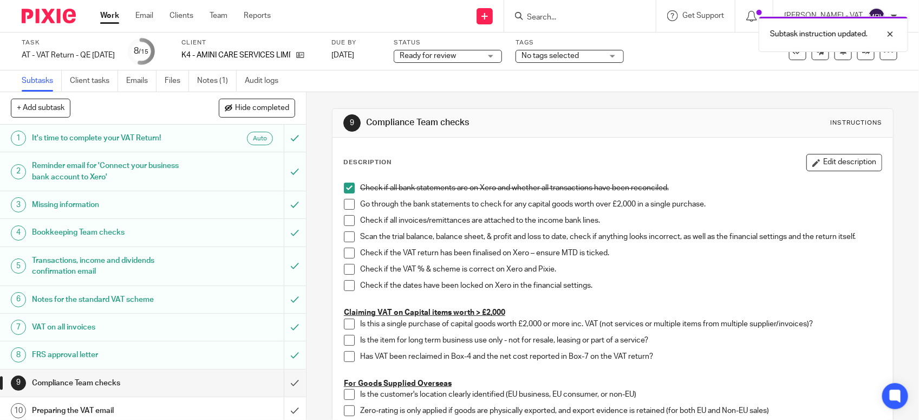
click at [344, 205] on span at bounding box center [349, 204] width 11 height 11
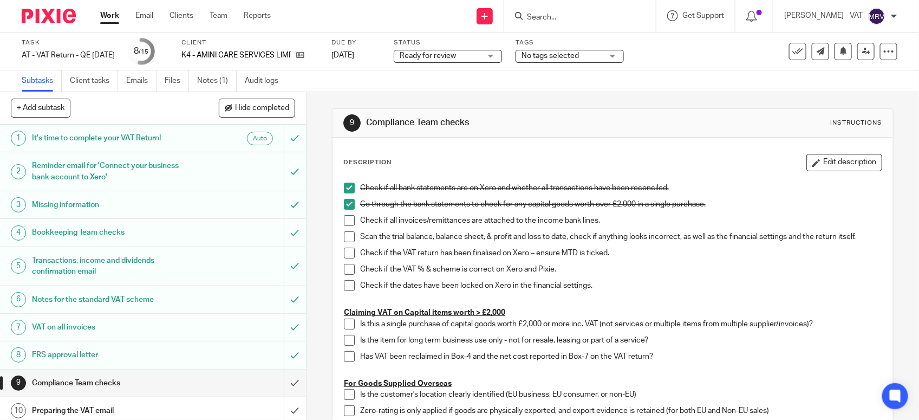
click at [348, 217] on span at bounding box center [349, 220] width 11 height 11
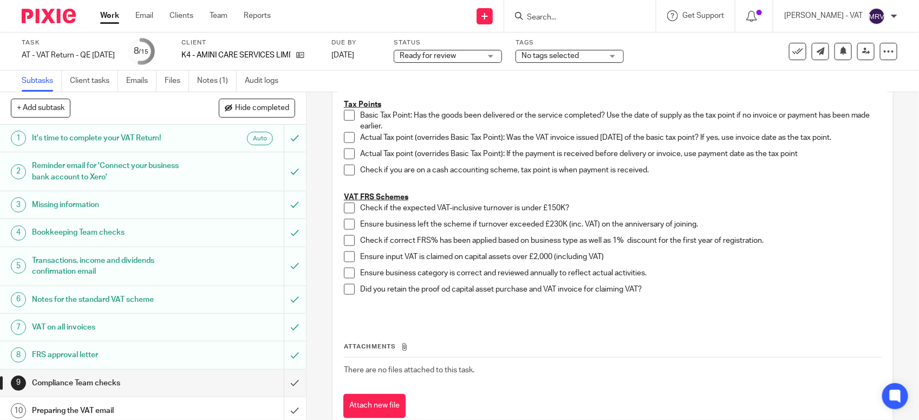
scroll to position [609, 0]
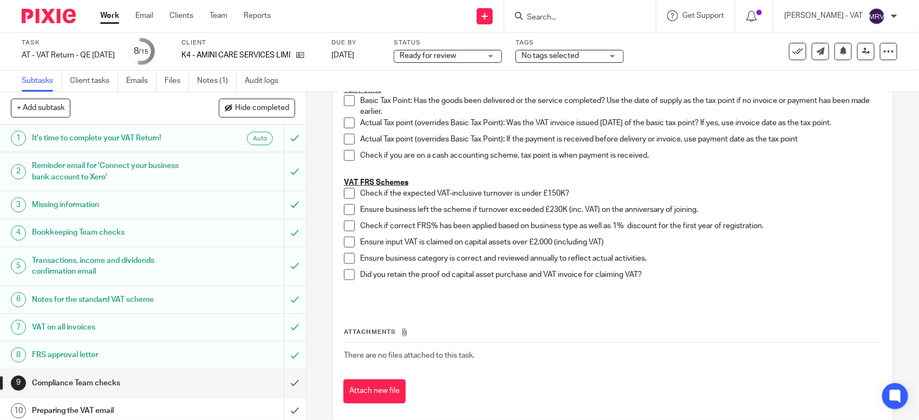
click at [344, 198] on span at bounding box center [349, 193] width 11 height 11
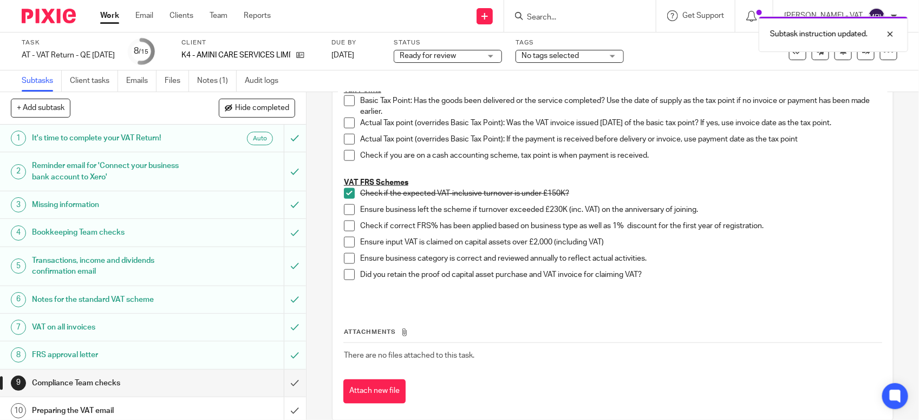
click at [344, 205] on span at bounding box center [349, 209] width 11 height 11
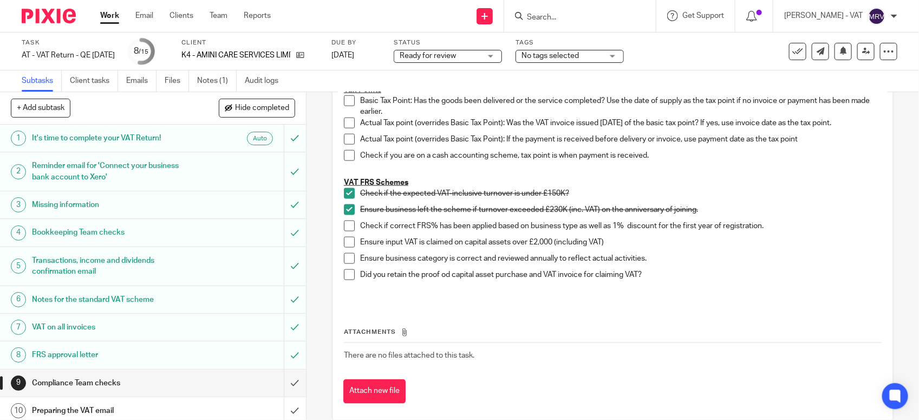
click at [344, 234] on li "Check if correct FRS% has been applied based on business type as well as 1% dis…" at bounding box center [613, 228] width 538 height 16
click at [344, 227] on span at bounding box center [349, 225] width 11 height 11
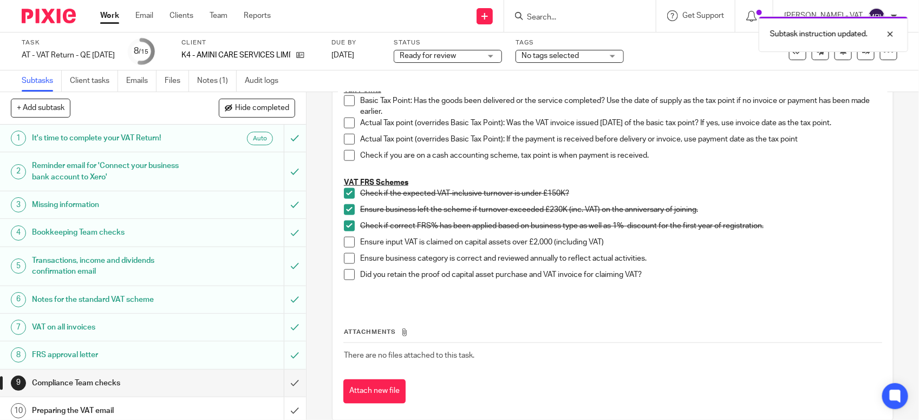
click at [344, 256] on span at bounding box center [349, 258] width 11 height 11
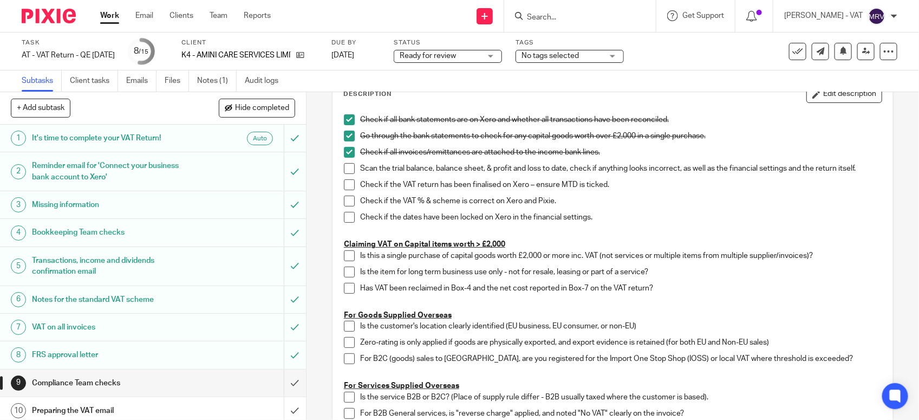
scroll to position [68, 0]
click at [345, 174] on span at bounding box center [349, 168] width 11 height 11
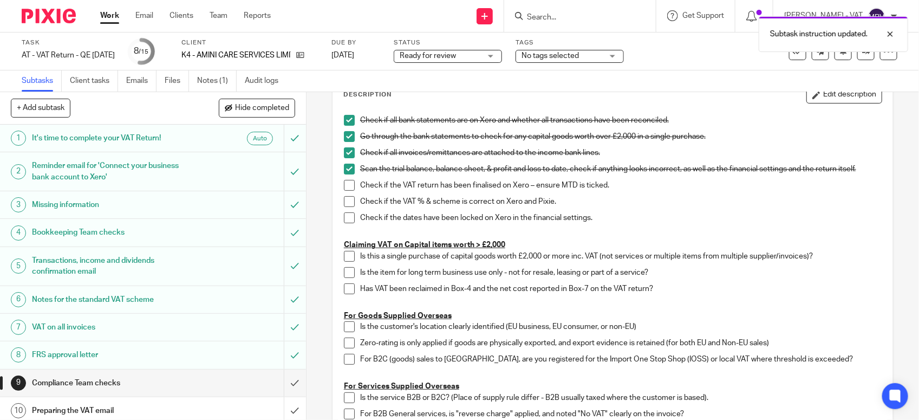
click at [344, 183] on span at bounding box center [349, 185] width 11 height 11
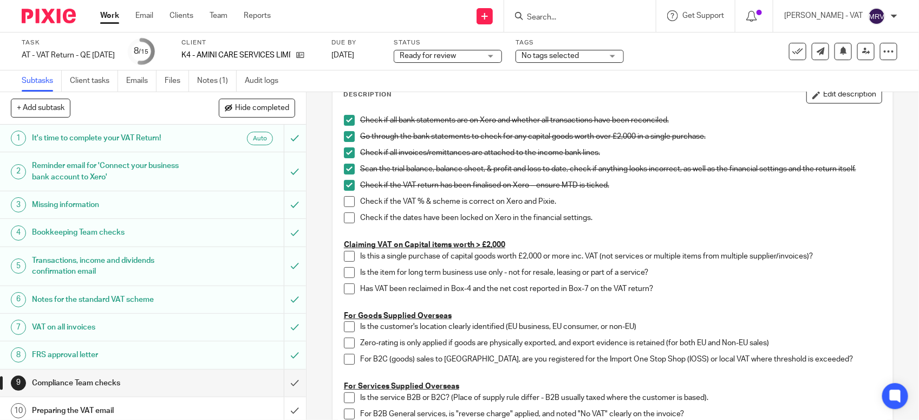
click at [347, 196] on span at bounding box center [349, 201] width 11 height 11
click at [345, 215] on span at bounding box center [349, 217] width 11 height 11
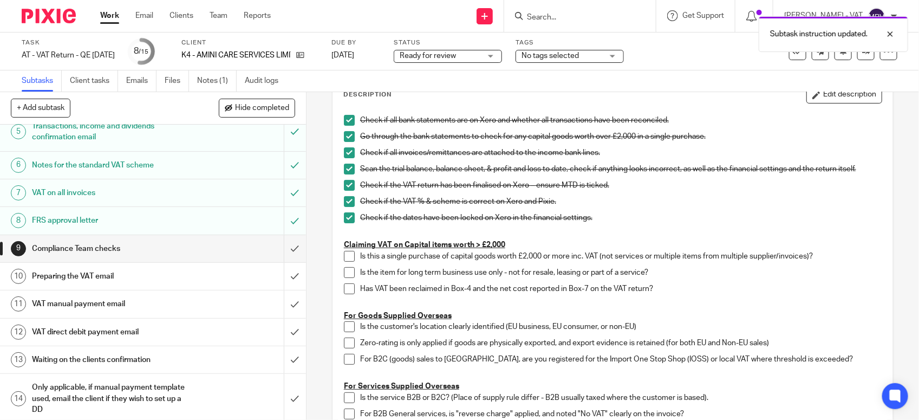
scroll to position [135, 0]
click at [280, 244] on input "submit" at bounding box center [153, 247] width 306 height 27
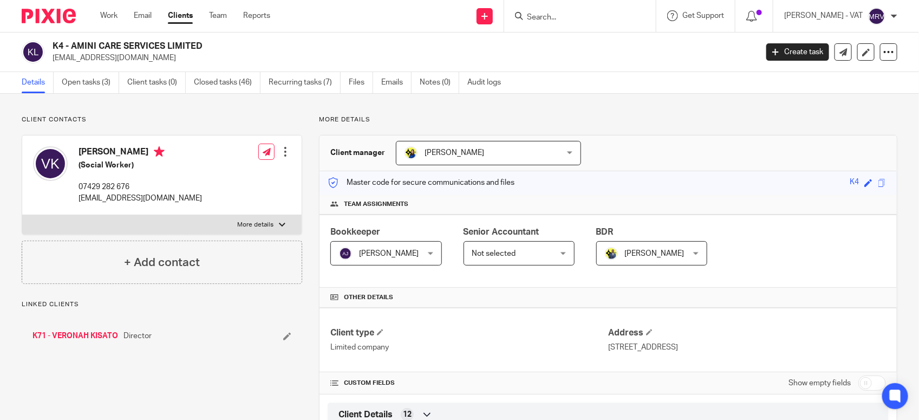
drag, startPoint x: 69, startPoint y: 48, endPoint x: 215, endPoint y: 48, distance: 146.7
click at [215, 48] on h2 "K4 - AMINI CARE SERVICES LIMITED" at bounding box center [332, 46] width 558 height 11
click at [80, 47] on h2 "K4 - AMINI CARE SERVICES LIMITED" at bounding box center [332, 46] width 558 height 11
drag, startPoint x: 72, startPoint y: 44, endPoint x: 219, endPoint y: 45, distance: 147.2
click at [219, 45] on h2 "K4 - AMINI CARE SERVICES LIMITED" at bounding box center [332, 46] width 558 height 11
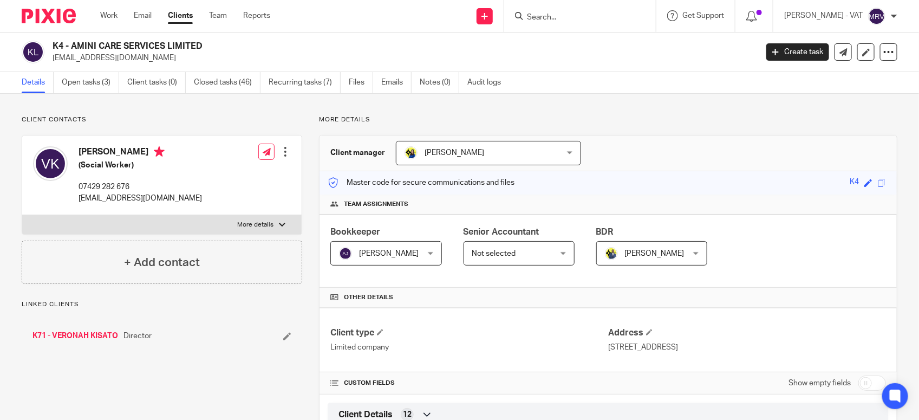
copy h2 "AMINI CARE SERVICES LIMITED"
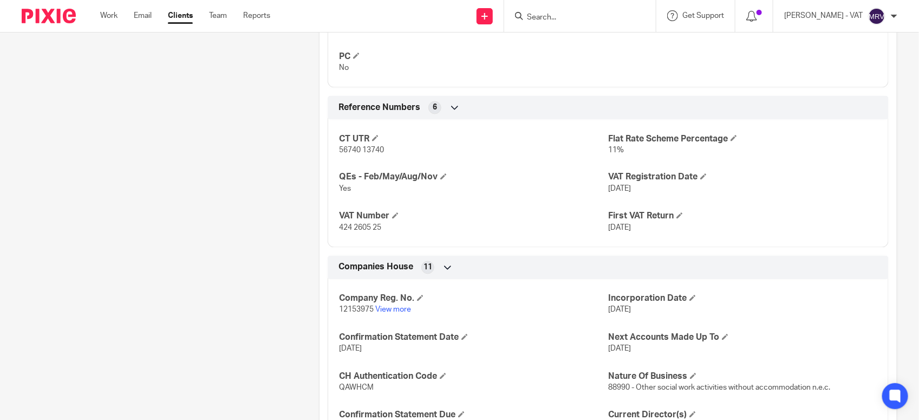
scroll to position [744, 0]
drag, startPoint x: 335, startPoint y: 227, endPoint x: 383, endPoint y: 234, distance: 49.2
click at [383, 234] on div "CT UTR 56740 13740 Flat Rate Scheme Percentage 11% QEs - Feb/May/Aug/Nov Yes VA…" at bounding box center [608, 178] width 561 height 136
copy span "424 2605 25"
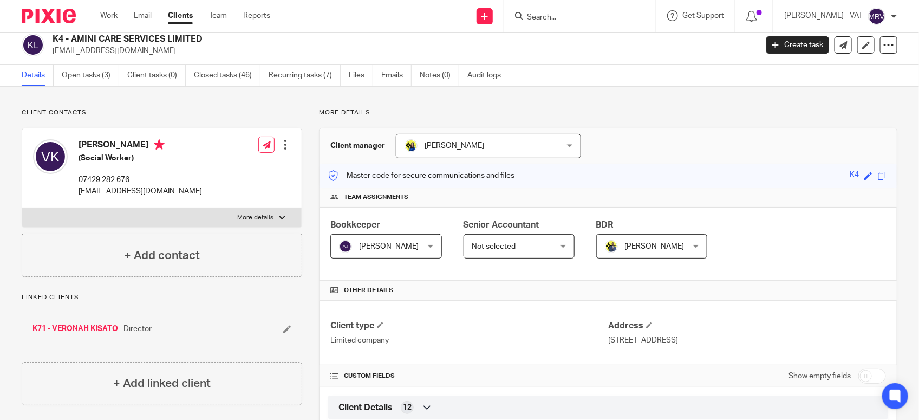
scroll to position [0, 0]
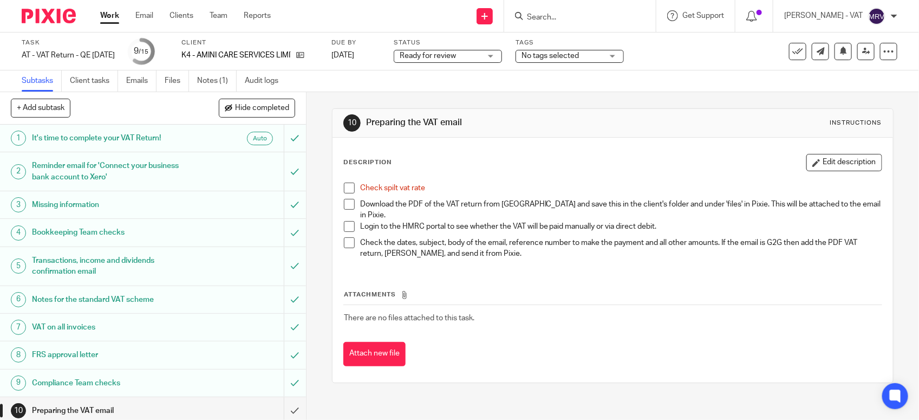
click at [345, 184] on span at bounding box center [349, 187] width 11 height 11
click link "Files"
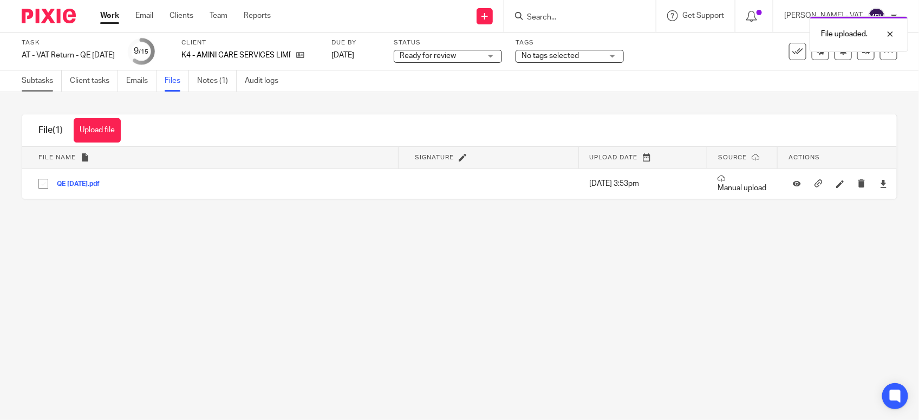
click at [34, 84] on link "Subtasks" at bounding box center [42, 80] width 40 height 21
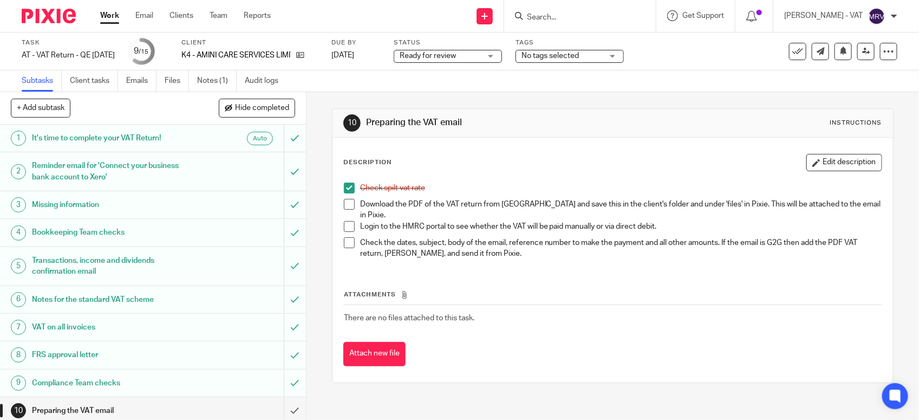
click at [346, 204] on span at bounding box center [349, 204] width 11 height 11
click at [820, 163] on button "Edit description" at bounding box center [844, 162] width 76 height 17
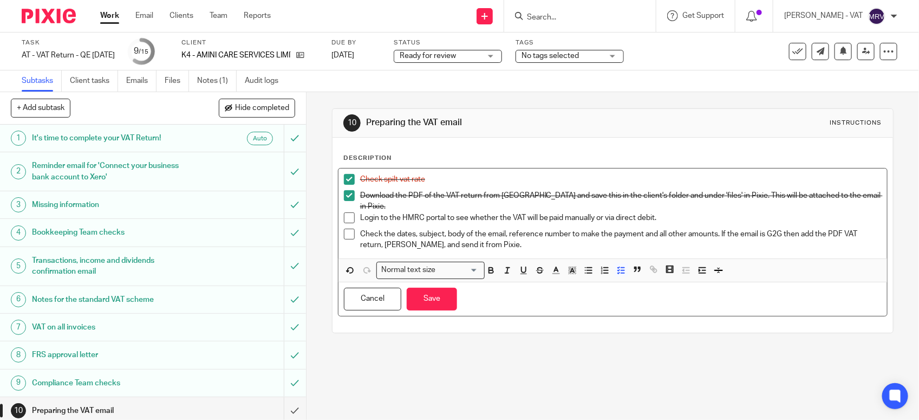
click at [595, 213] on p "Login to the HMRC portal to see whether the VAT will be paid manually or via di…" at bounding box center [620, 217] width 521 height 11
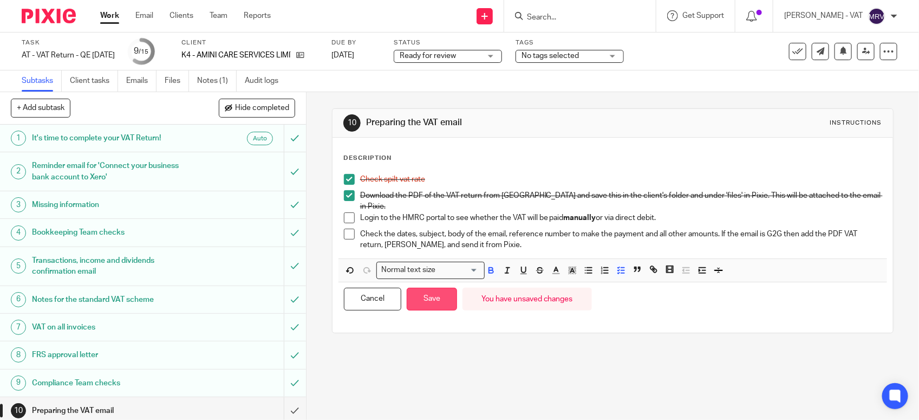
click at [428, 296] on button "Save" at bounding box center [432, 298] width 50 height 23
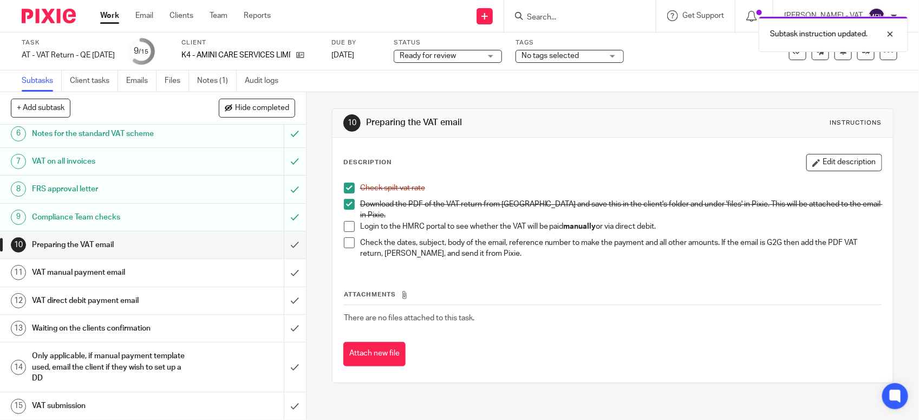
scroll to position [168, 0]
click at [274, 300] on input "submit" at bounding box center [153, 299] width 306 height 27
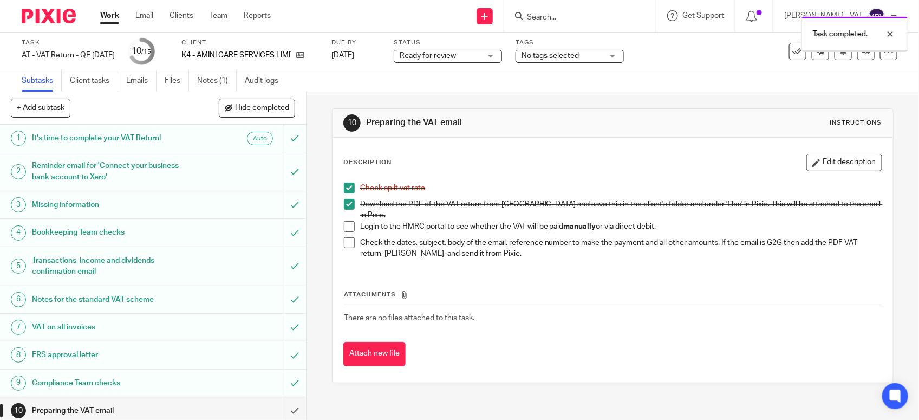
scroll to position [168, 0]
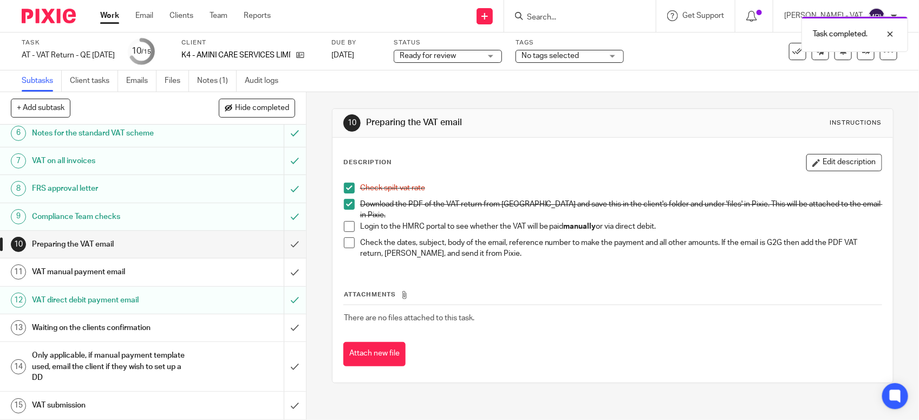
click at [193, 272] on div "VAT manual payment email" at bounding box center [152, 272] width 241 height 16
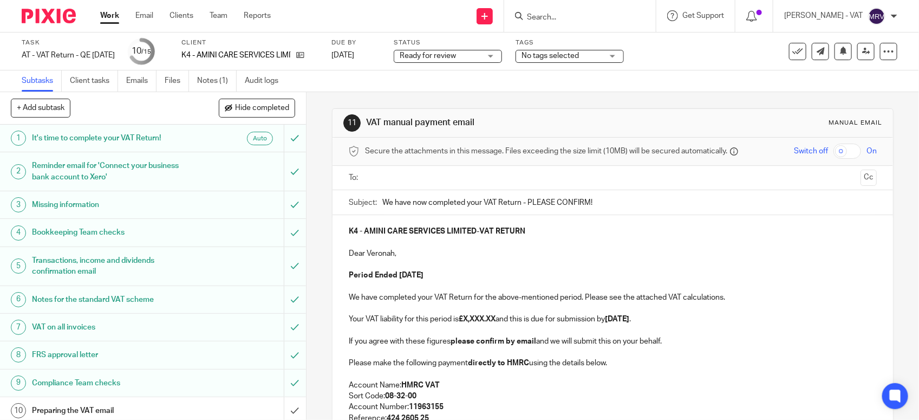
click at [171, 86] on link "Files" at bounding box center [177, 80] width 24 height 21
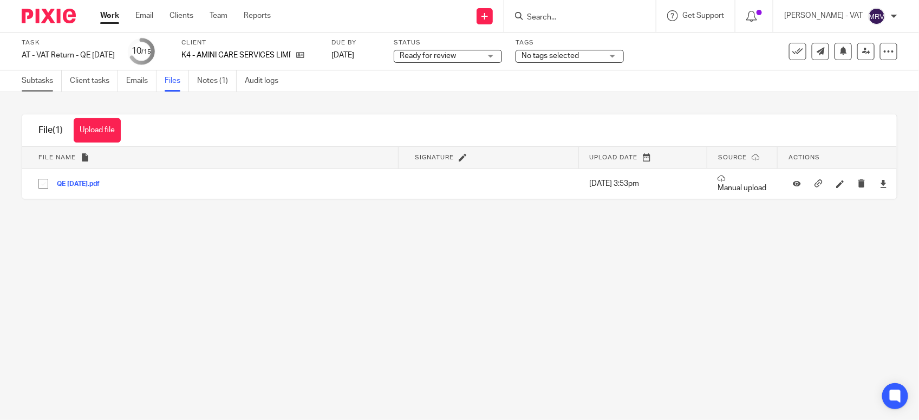
click at [34, 81] on link "Subtasks" at bounding box center [42, 80] width 40 height 21
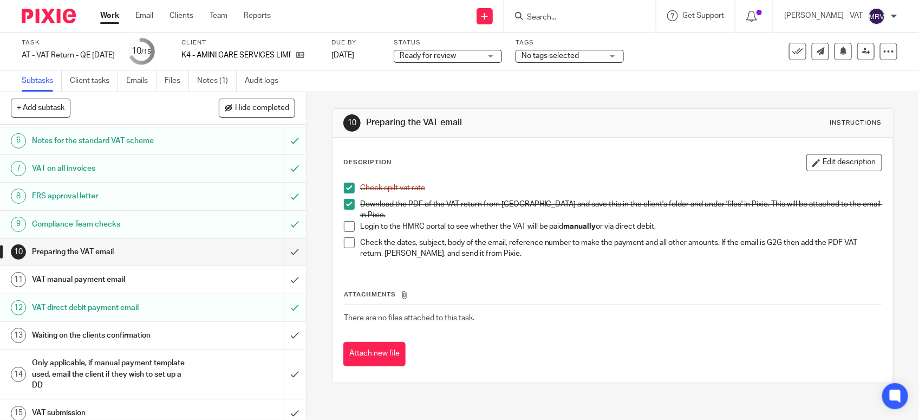
scroll to position [168, 0]
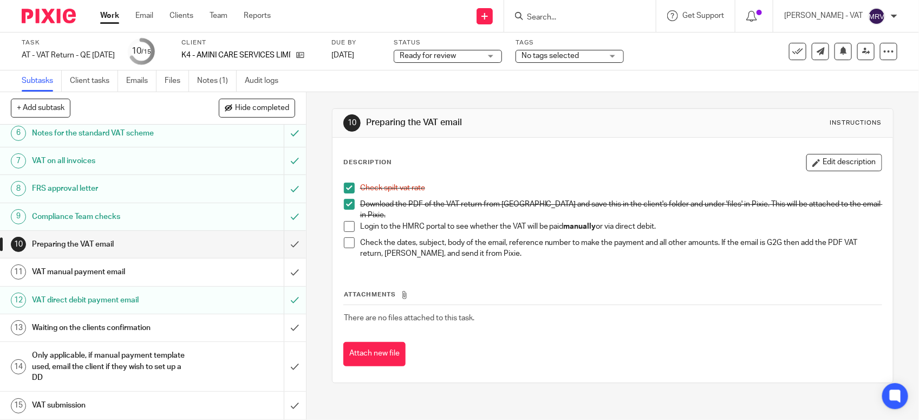
click at [87, 264] on h1 "VAT manual payment email" at bounding box center [112, 272] width 161 height 16
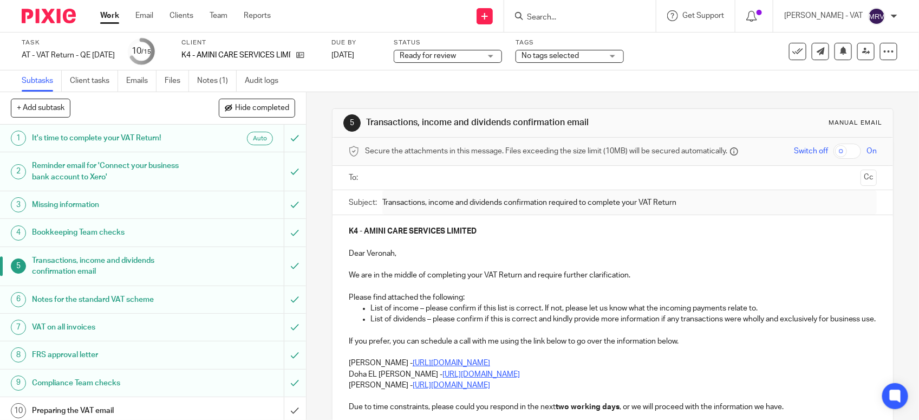
scroll to position [168, 0]
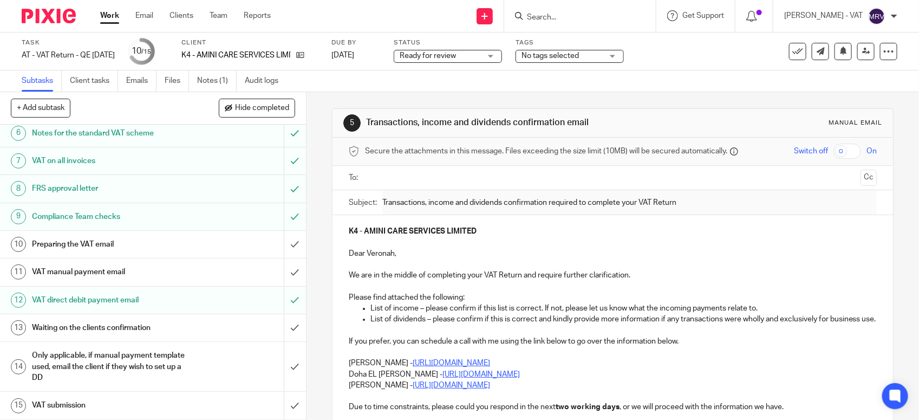
click at [90, 271] on h1 "VAT manual payment email" at bounding box center [112, 272] width 161 height 16
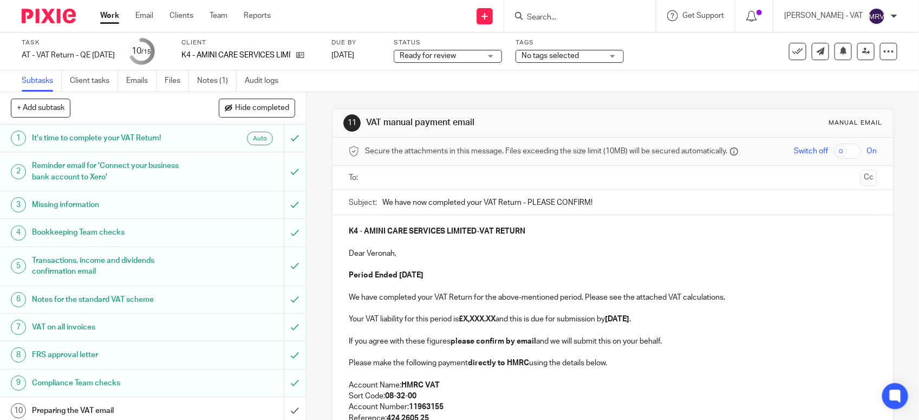
scroll to position [135, 0]
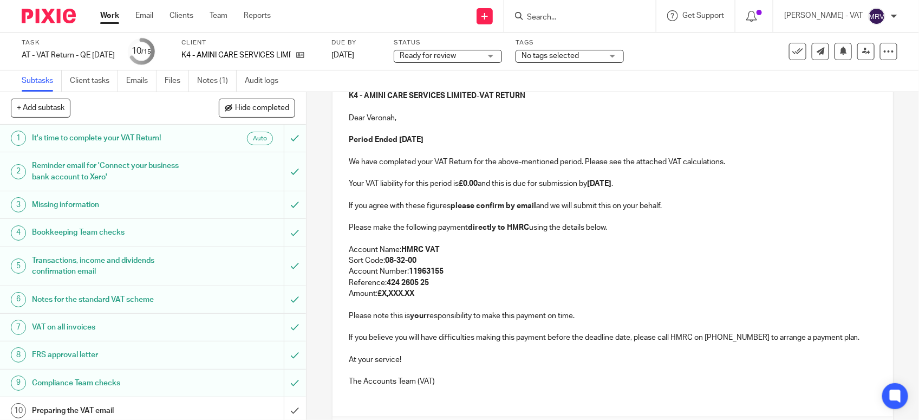
click at [339, 231] on div "K4 - AMINI CARE SERVICES LIMITED - VAT RETURN Dear Veronah, Period Ended [DATE]…" at bounding box center [612, 237] width 560 height 315
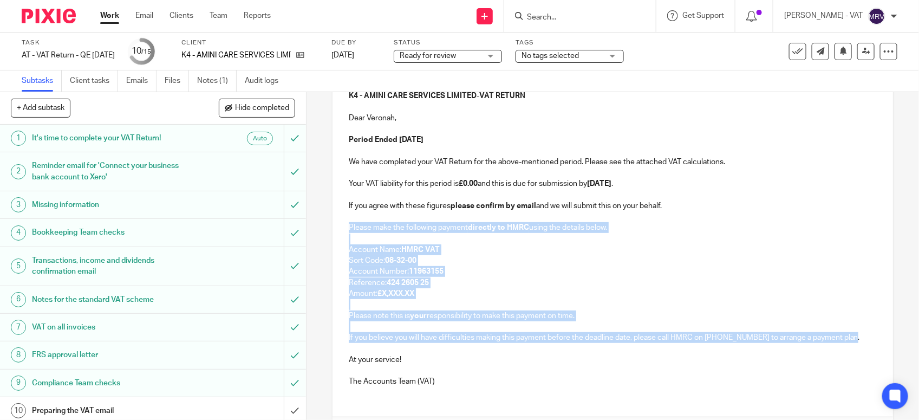
click at [854, 339] on p "If you believe you will have difficulties making this payment before the deadli…" at bounding box center [613, 337] width 528 height 11
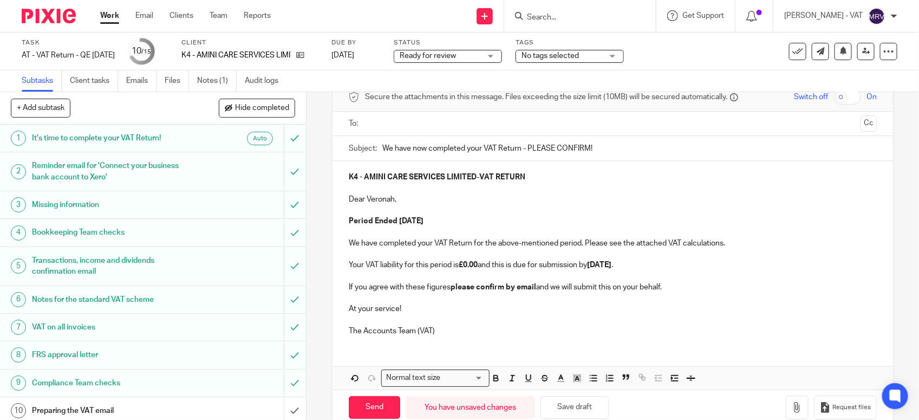
scroll to position [103, 0]
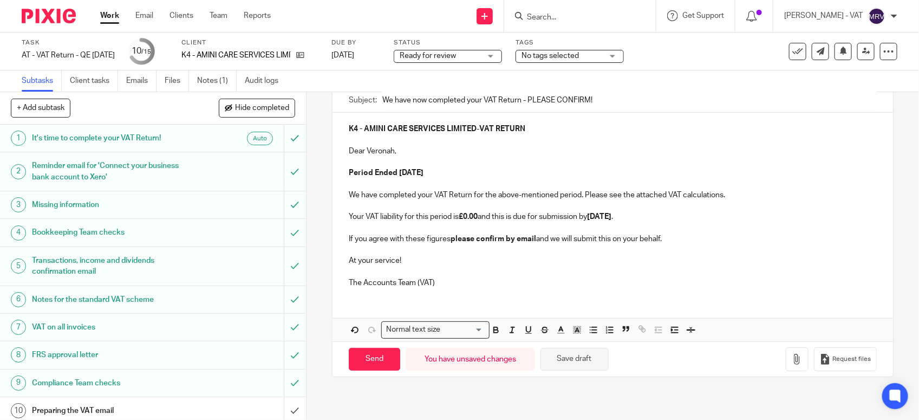
click at [582, 362] on button "Save draft" at bounding box center [574, 359] width 68 height 23
click at [431, 154] on p "Dear Veronah," at bounding box center [613, 151] width 528 height 11
click at [556, 353] on button "Save draft" at bounding box center [574, 359] width 68 height 23
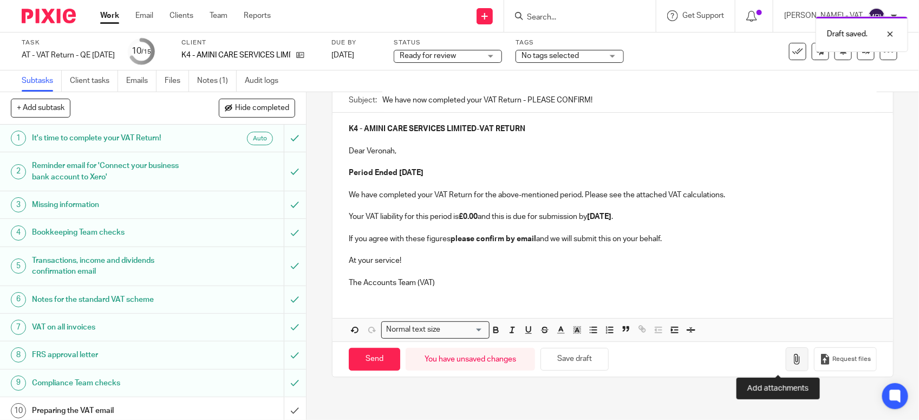
click at [791, 361] on icon "button" at bounding box center [796, 358] width 11 height 11
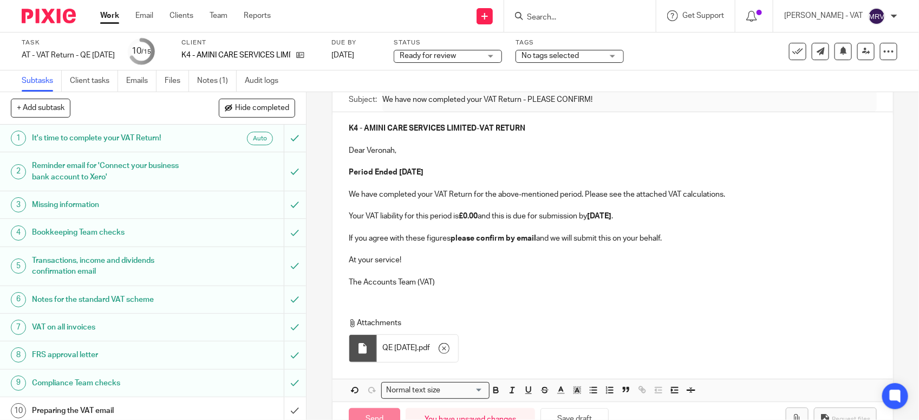
click at [455, 283] on p "The Accounts Team (VAT)" at bounding box center [613, 282] width 528 height 11
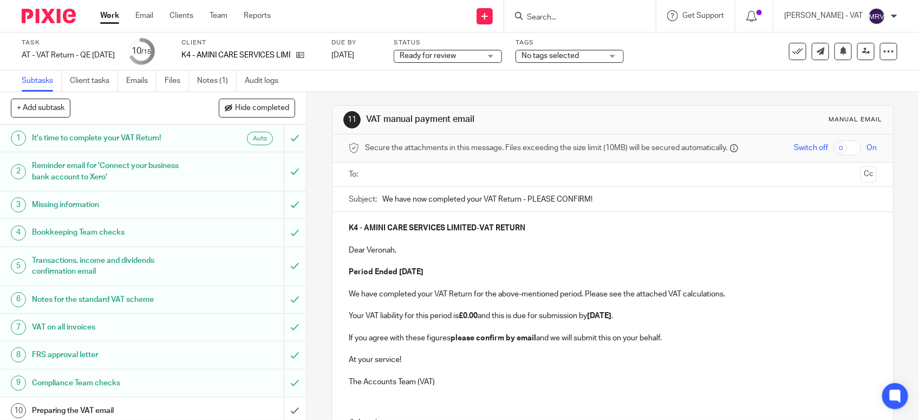
scroll to position [0, 0]
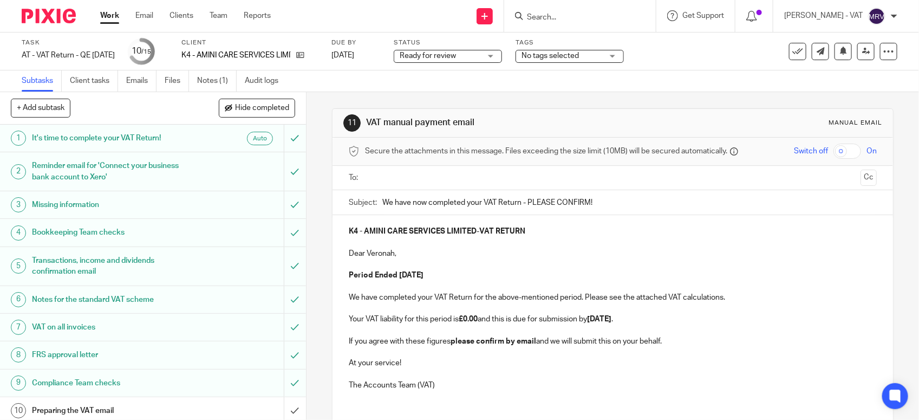
click at [405, 184] on input "text" at bounding box center [612, 178] width 487 height 12
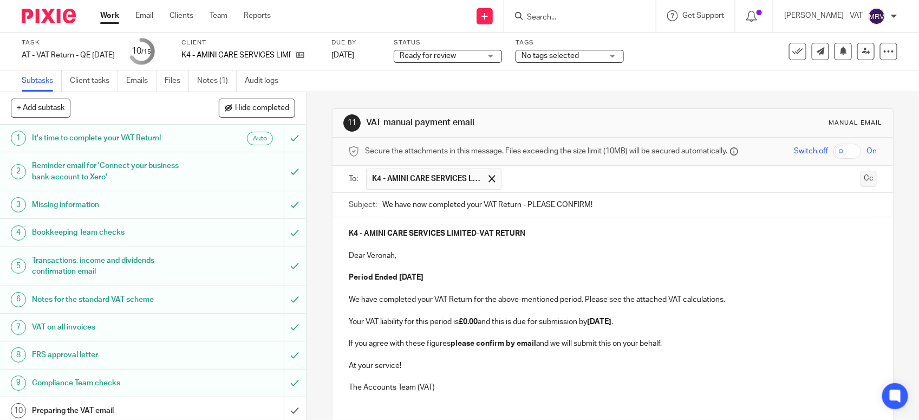
click at [860, 181] on button "Cc" at bounding box center [868, 179] width 16 height 16
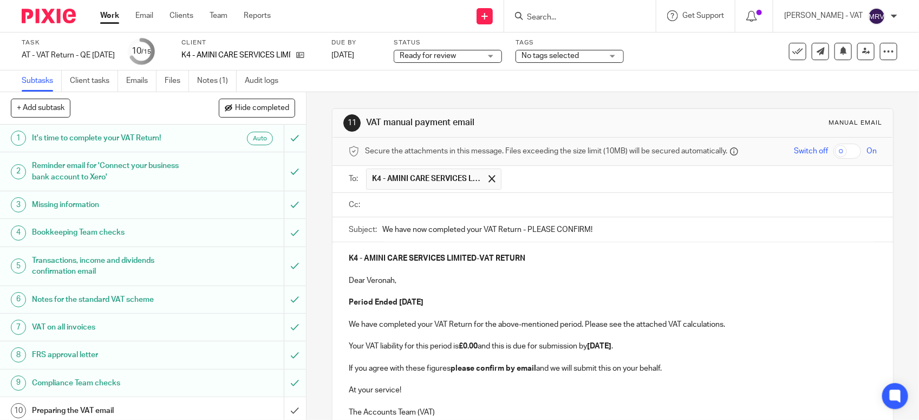
click at [406, 207] on input "text" at bounding box center [620, 205] width 503 height 12
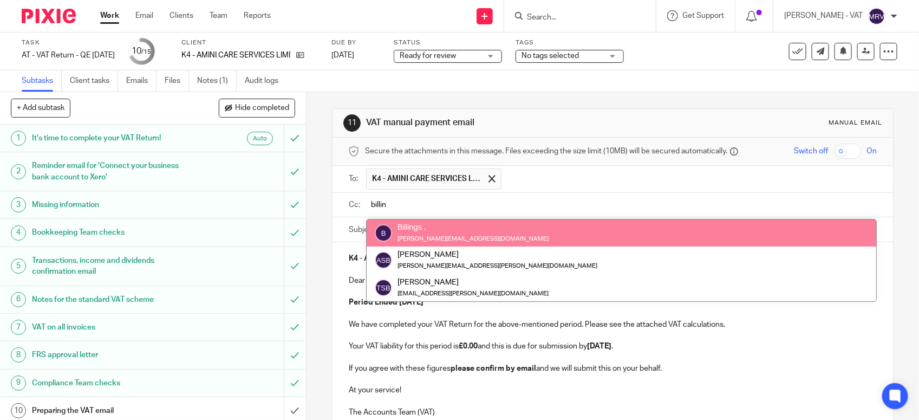
type input "billin"
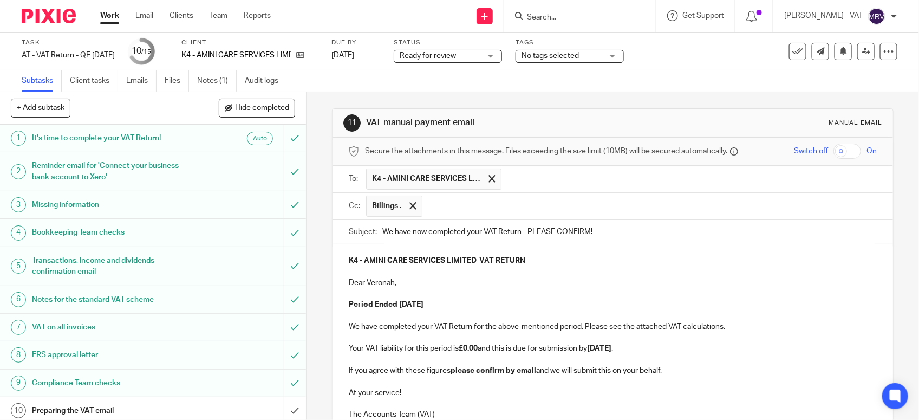
click at [416, 279] on p "Dear Veronah," at bounding box center [613, 282] width 528 height 11
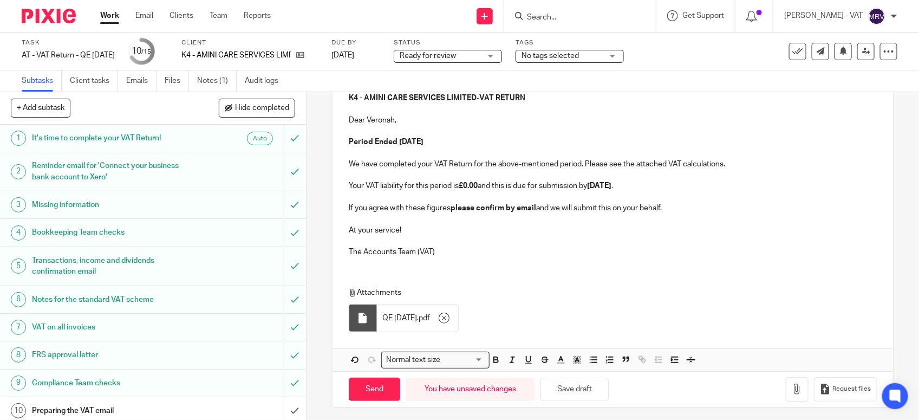
scroll to position [169, 0]
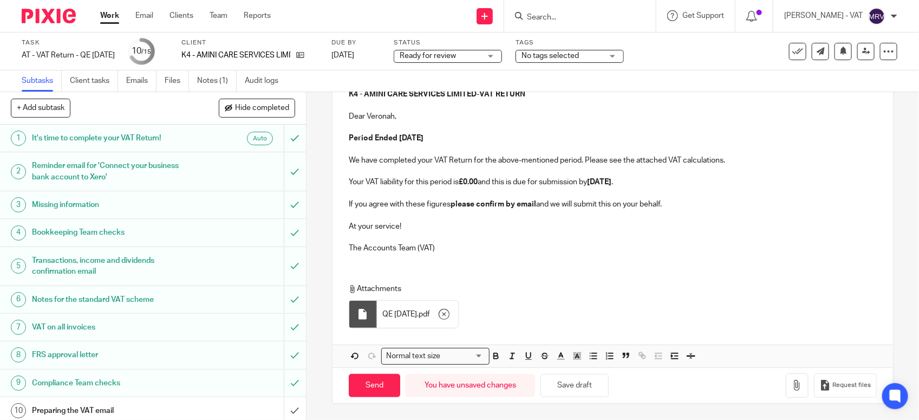
click at [506, 276] on div "Attachments QE [DATE] . pdf" at bounding box center [612, 302] width 560 height 61
click at [573, 375] on button "Save draft" at bounding box center [574, 385] width 68 height 23
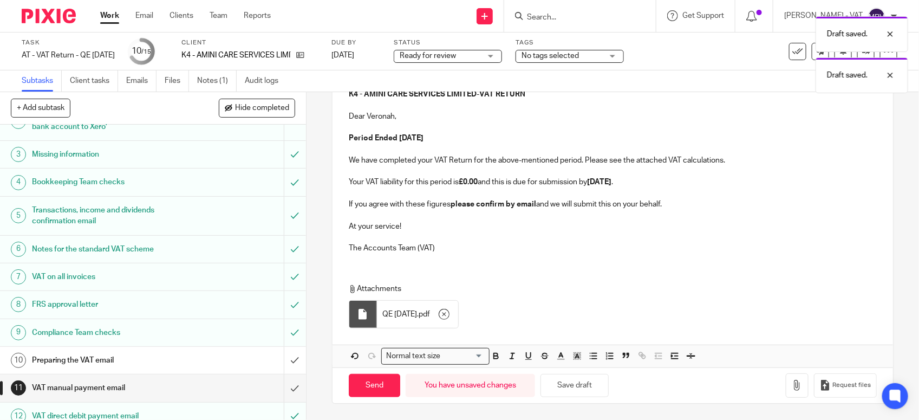
scroll to position [168, 0]
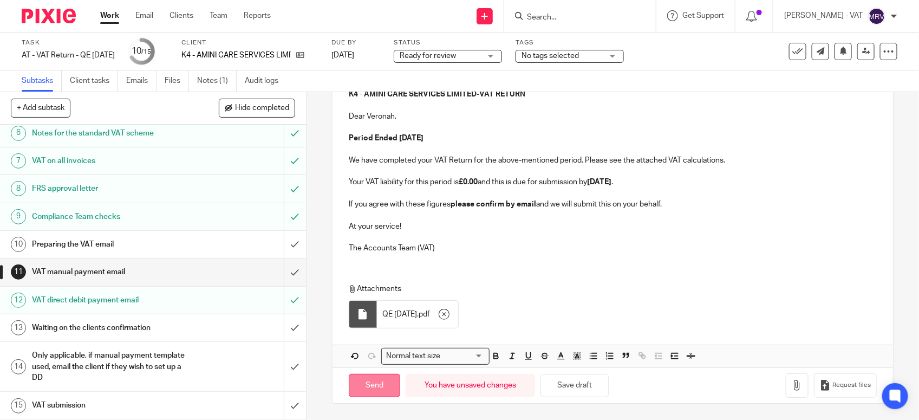
click at [366, 377] on input "Send" at bounding box center [374, 385] width 51 height 23
type input "Sent"
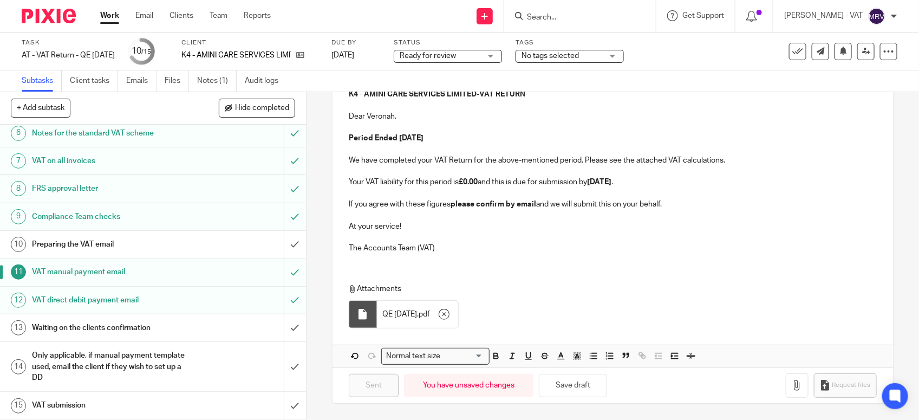
click at [171, 237] on h1 "Preparing the VAT email" at bounding box center [112, 244] width 161 height 16
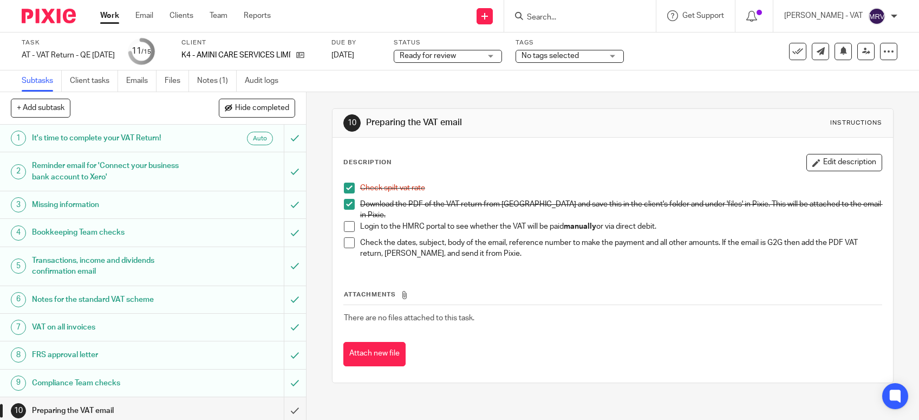
click at [344, 221] on span at bounding box center [349, 226] width 11 height 11
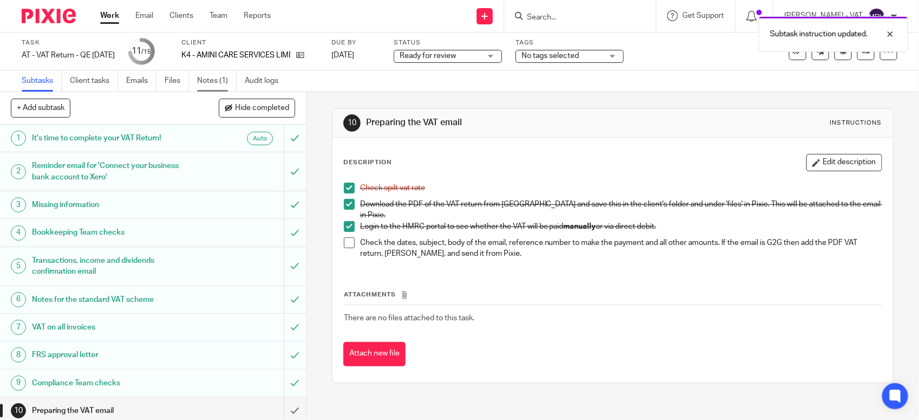
click at [215, 76] on link "Notes (1)" at bounding box center [217, 80] width 40 height 21
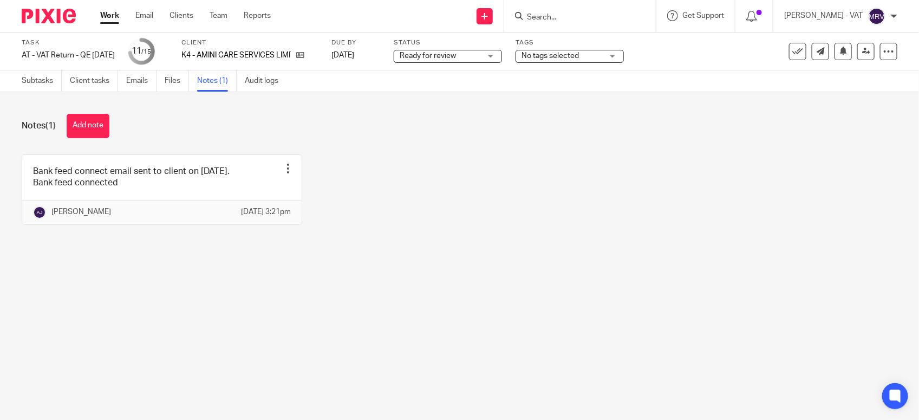
click at [99, 120] on button "Add note" at bounding box center [88, 126] width 43 height 24
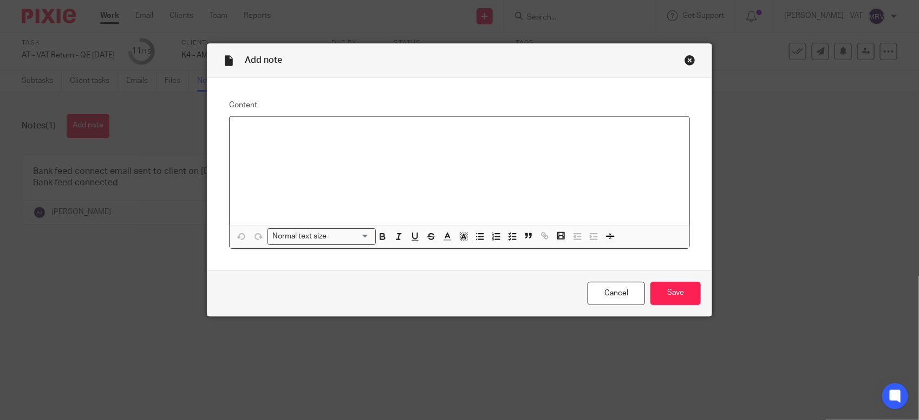
click at [274, 139] on div at bounding box center [460, 170] width 460 height 108
click at [666, 291] on input "Save" at bounding box center [675, 292] width 50 height 23
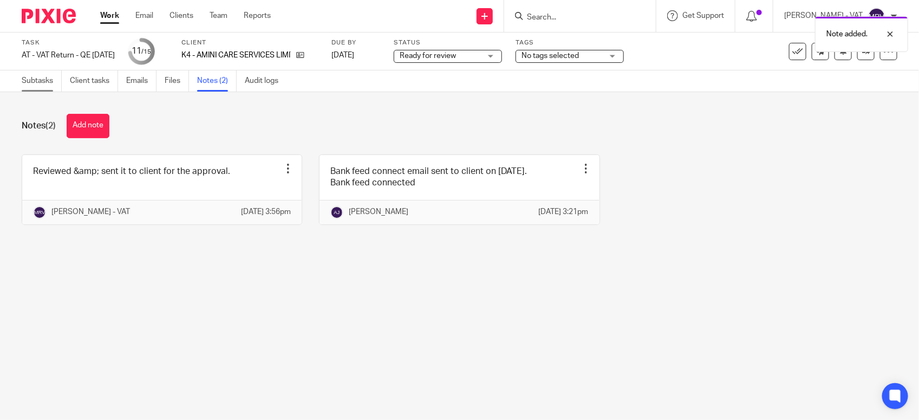
click at [48, 83] on link "Subtasks" at bounding box center [42, 80] width 40 height 21
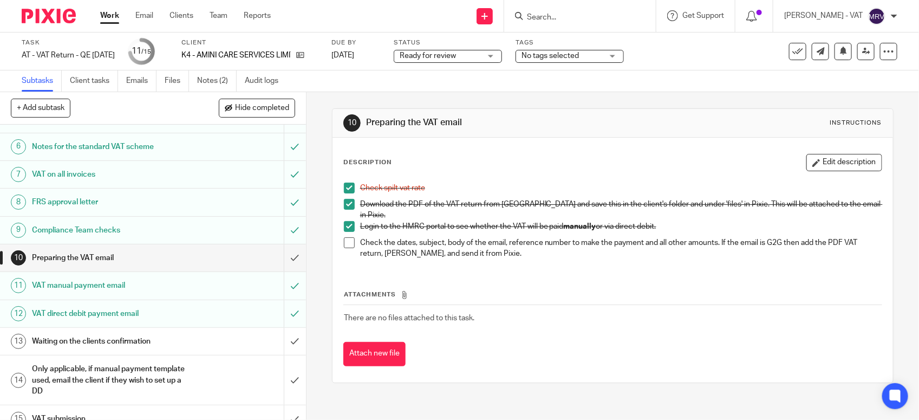
scroll to position [168, 0]
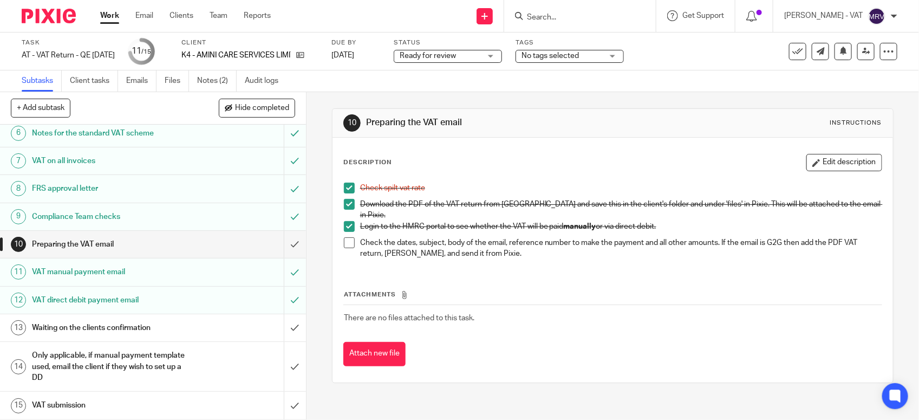
click at [344, 237] on span at bounding box center [349, 242] width 11 height 11
click at [285, 242] on input "submit" at bounding box center [153, 244] width 306 height 27
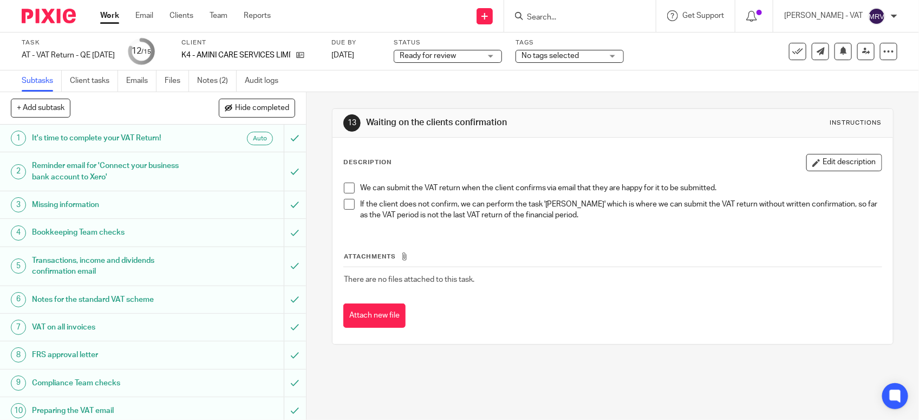
click at [456, 52] on span "Ready for review" at bounding box center [428, 56] width 56 height 8
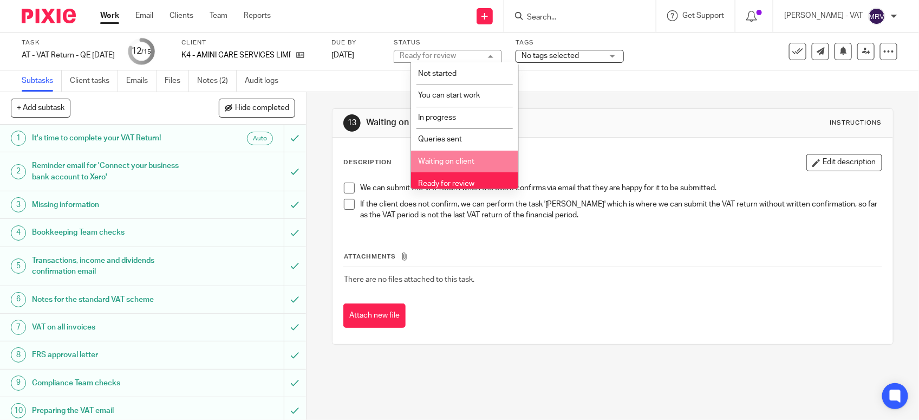
scroll to position [49, 0]
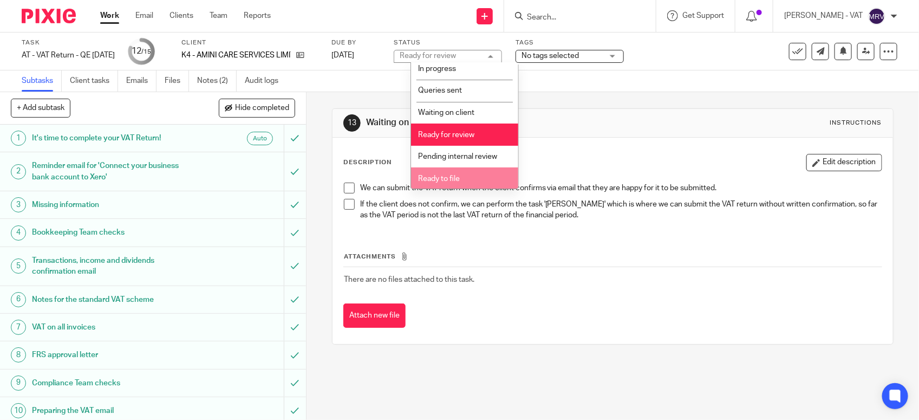
click at [458, 168] on li "Ready to file" at bounding box center [464, 178] width 107 height 22
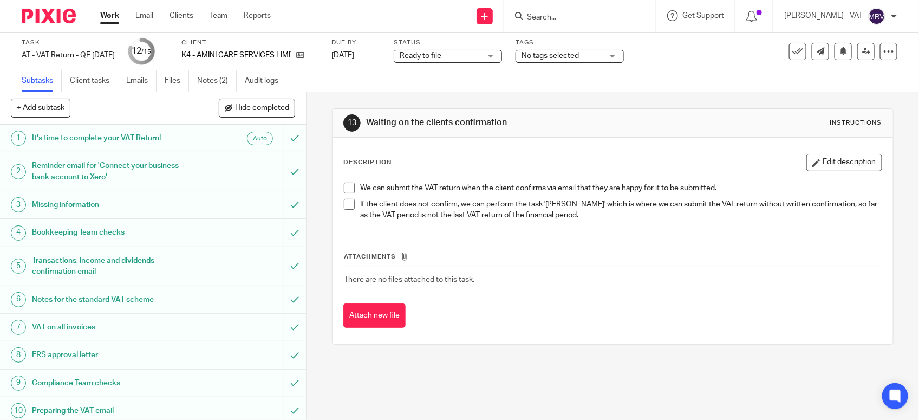
click at [467, 219] on p "If the client does not confirm, we can perform the task 'Eddie Murphy' which is…" at bounding box center [620, 210] width 521 height 22
click at [857, 57] on link at bounding box center [865, 51] width 17 height 17
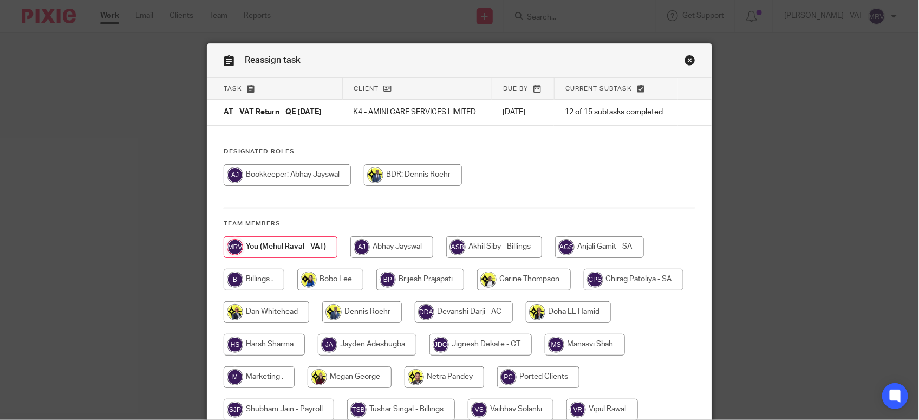
click at [244, 290] on input "radio" at bounding box center [254, 280] width 61 height 22
radio input "true"
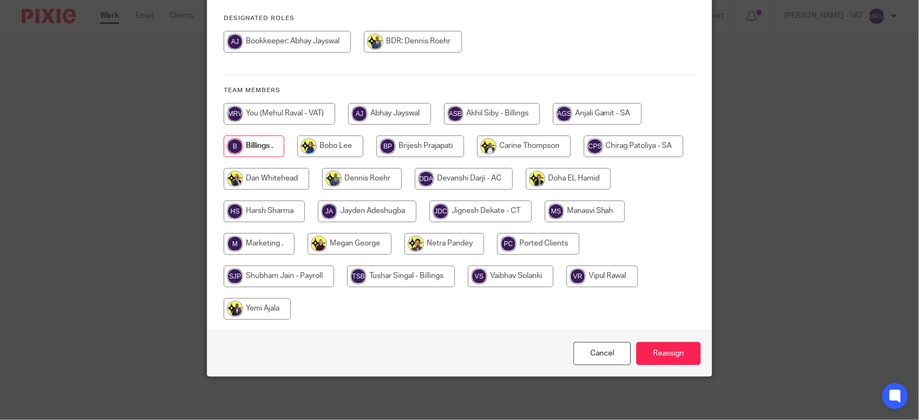
scroll to position [141, 0]
click at [673, 356] on input "Reassign" at bounding box center [668, 353] width 64 height 23
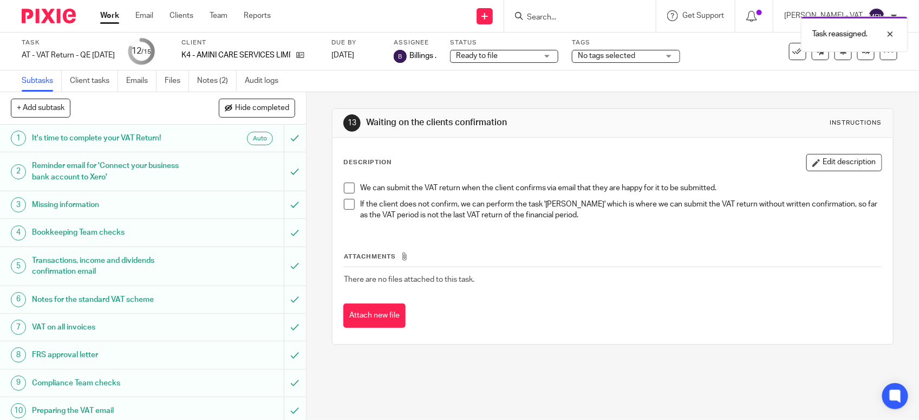
click at [507, 222] on div "We can submit the VAT return when the client confirms via email that they are h…" at bounding box center [612, 203] width 548 height 52
